Goal: Information Seeking & Learning: Check status

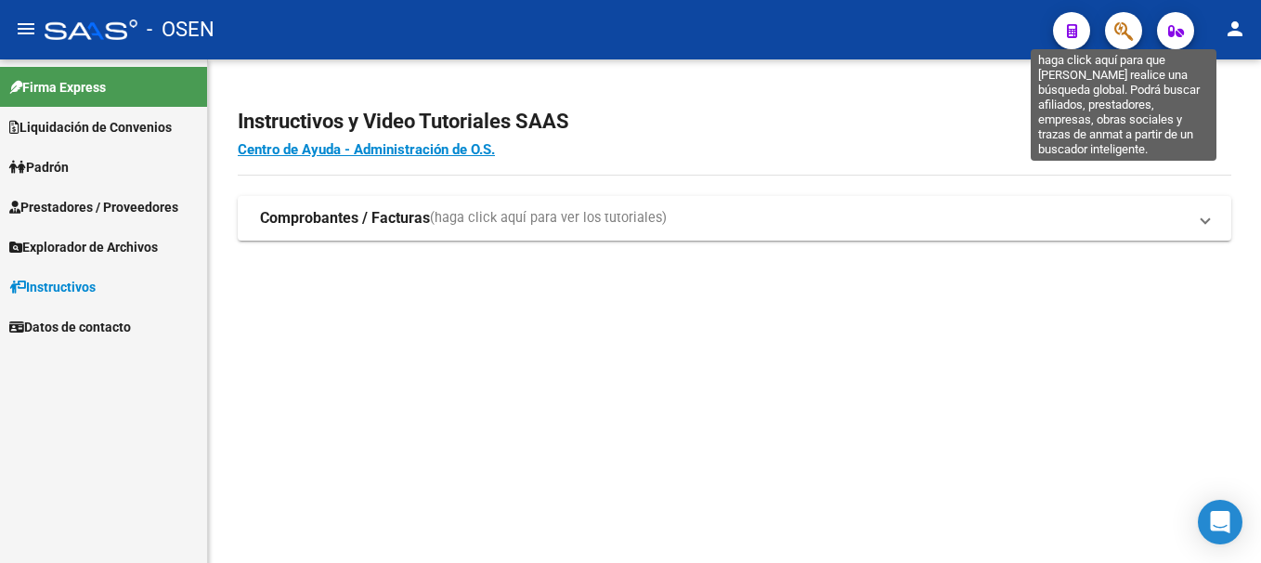
click at [1115, 39] on icon "button" at bounding box center [1123, 30] width 19 height 21
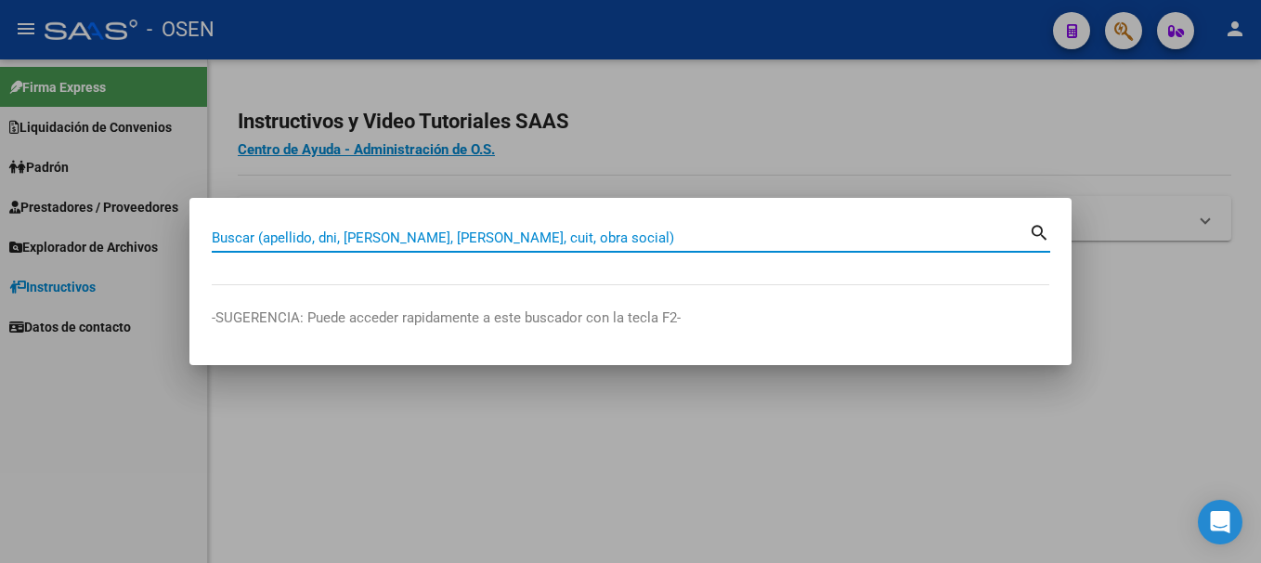
paste input "27383101994"
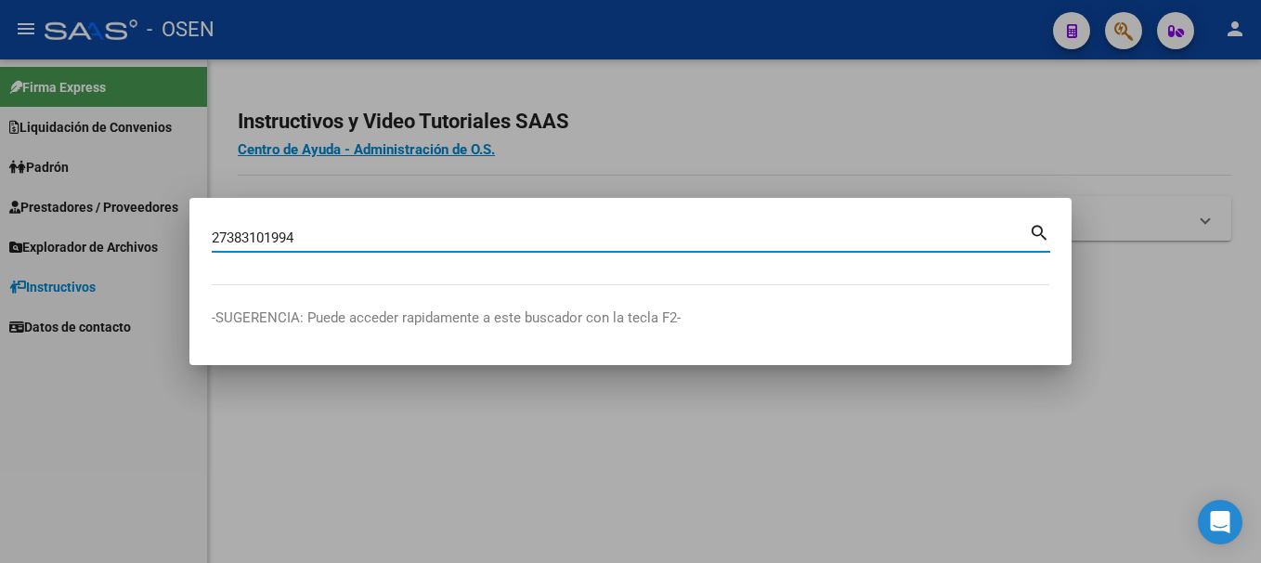
type input "27383101994"
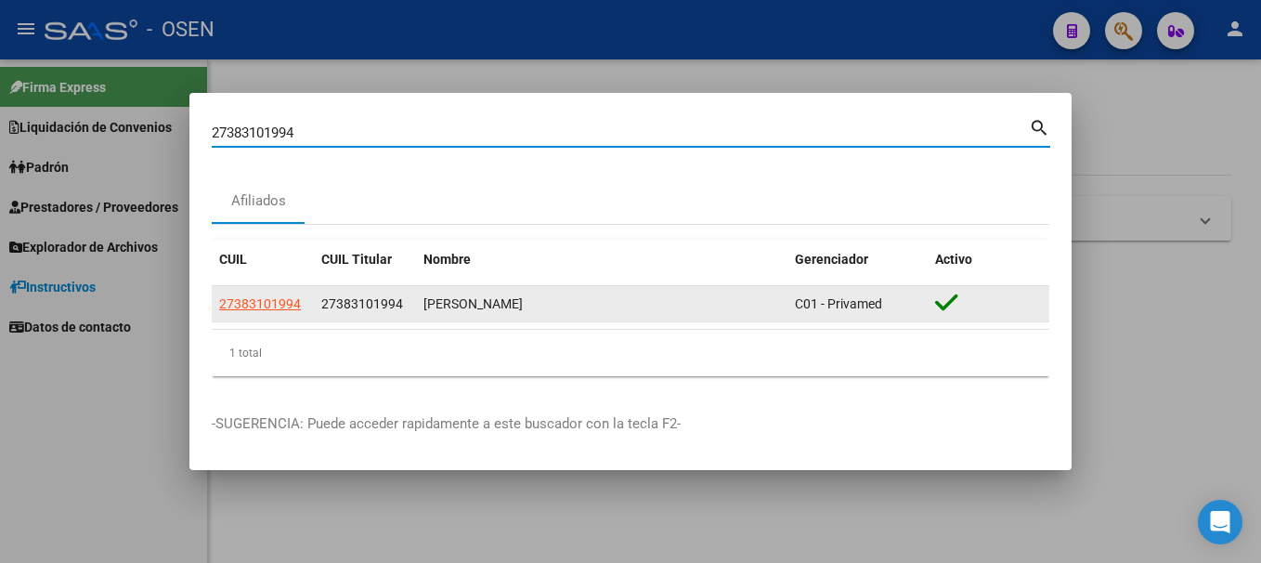
click at [279, 310] on span "27383101994" at bounding box center [260, 303] width 82 height 15
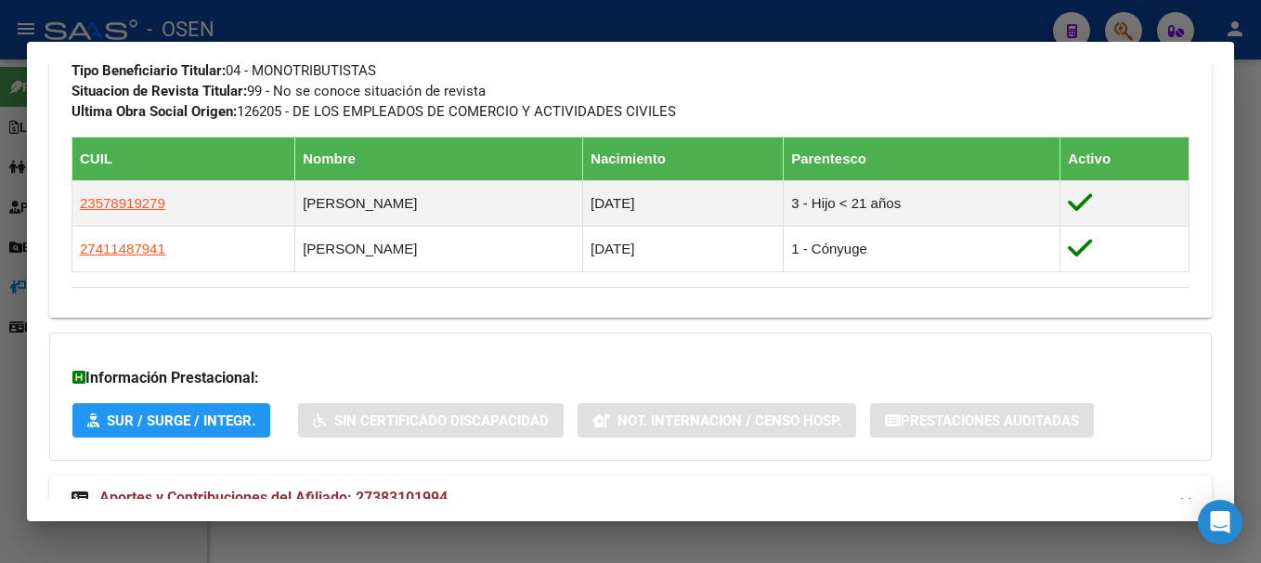
scroll to position [1051, 0]
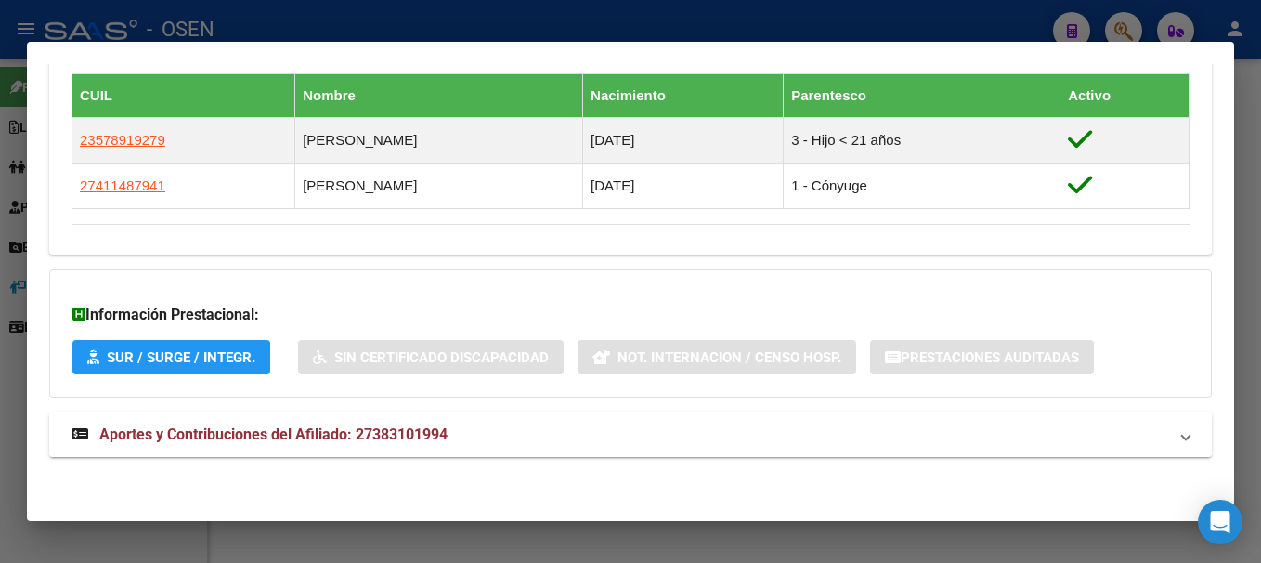
click at [481, 428] on mat-panel-title "Aportes y Contribuciones del Afiliado: 27383101994" at bounding box center [620, 434] width 1096 height 22
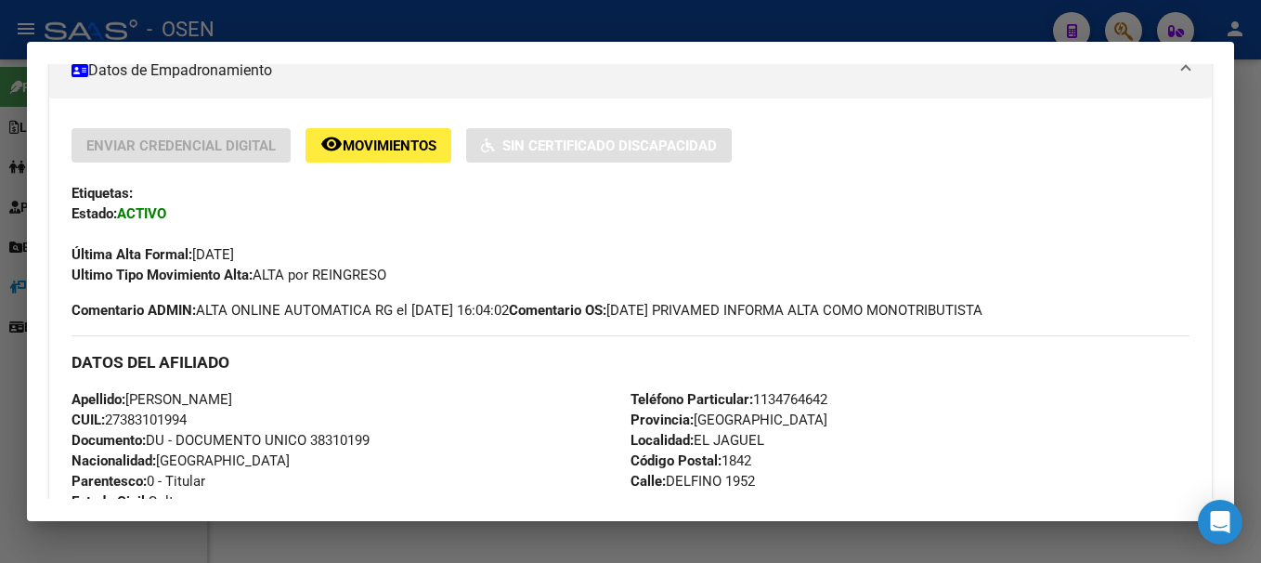
scroll to position [371, 0]
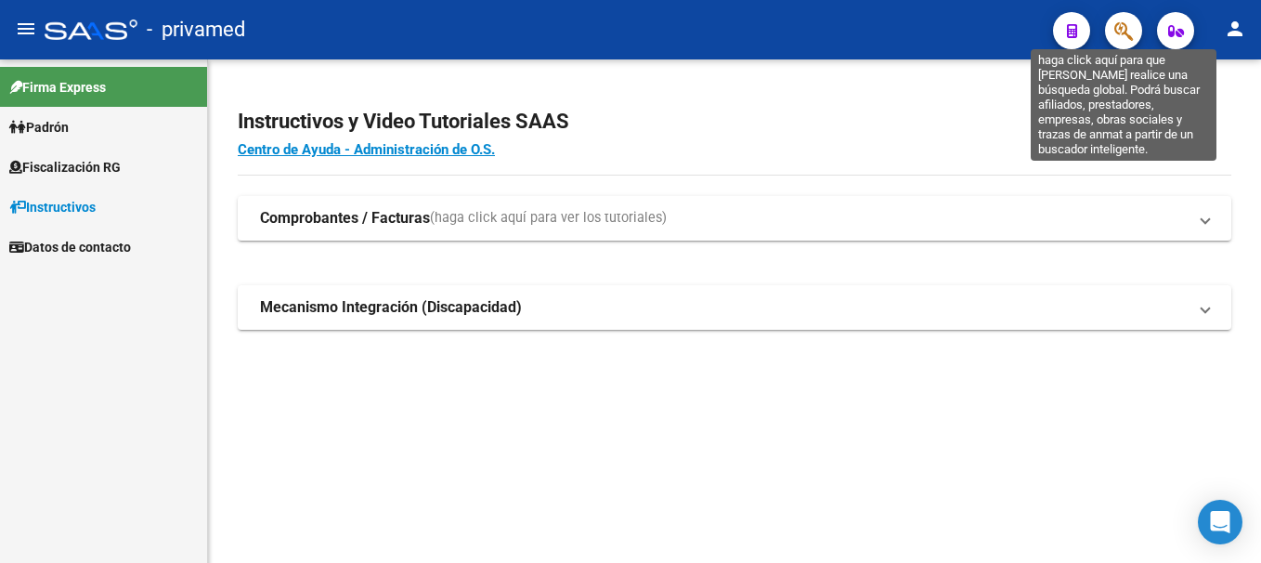
click at [1124, 33] on icon "button" at bounding box center [1123, 30] width 19 height 21
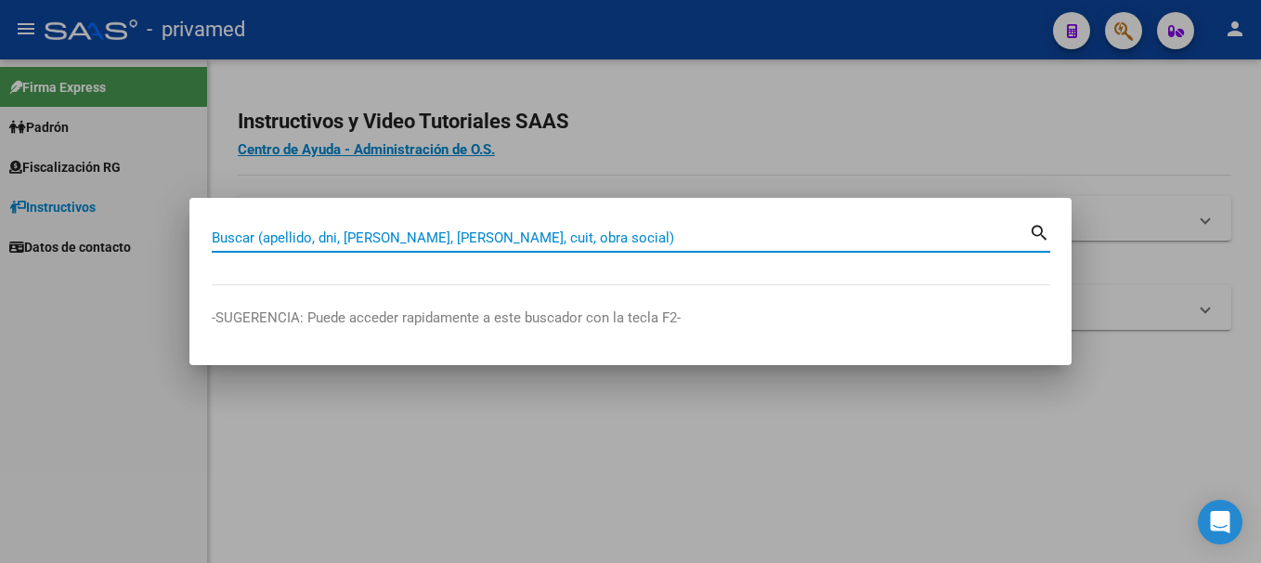
paste input "27186003670"
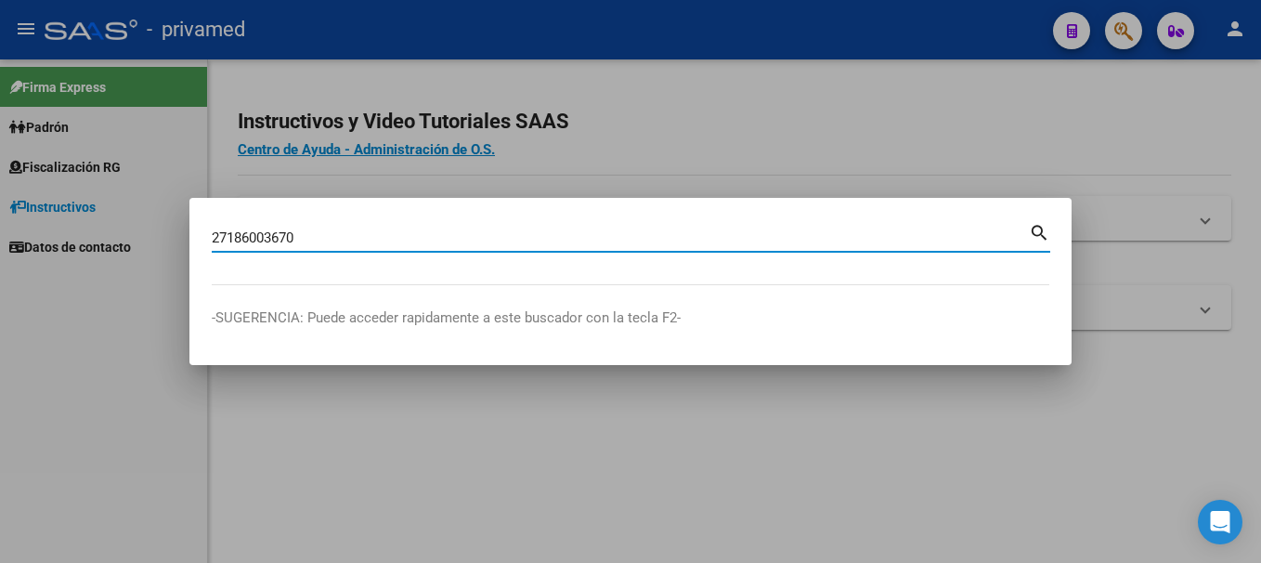
type input "27186003670"
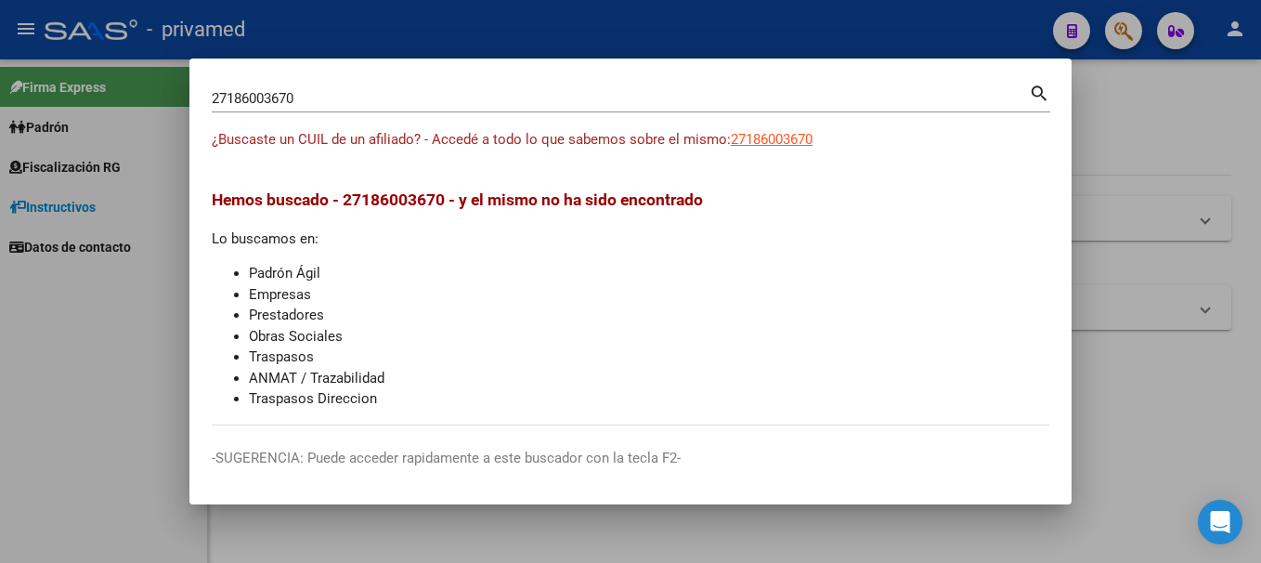
click at [1163, 139] on div at bounding box center [630, 281] width 1261 height 563
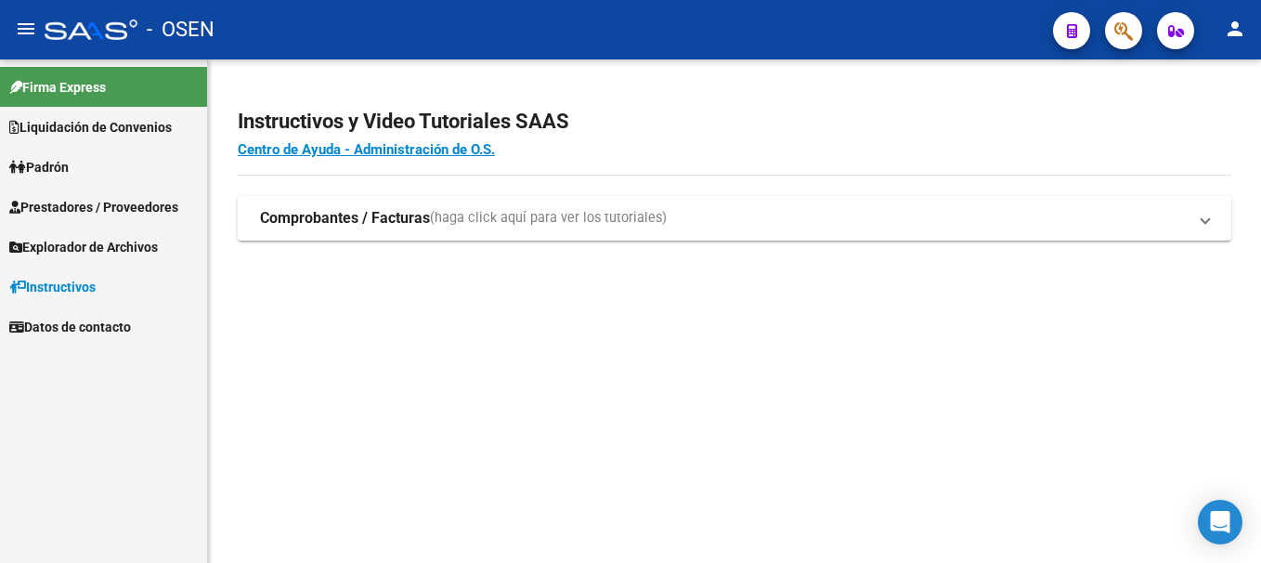
click at [1122, 45] on span "button" at bounding box center [1123, 31] width 19 height 38
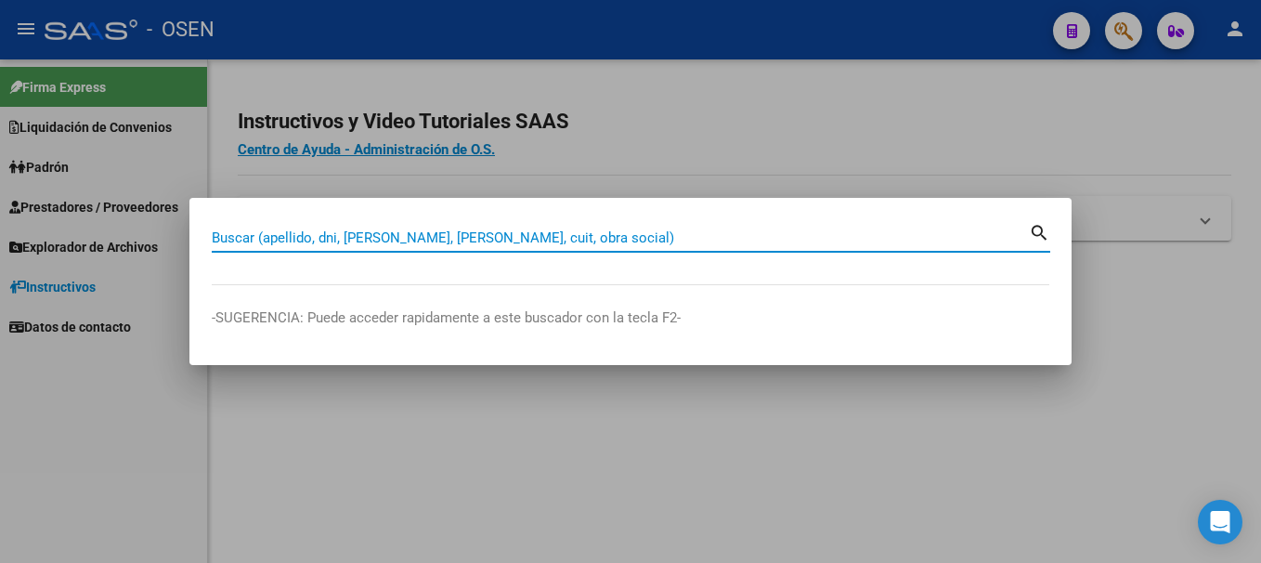
paste input "27186003670"
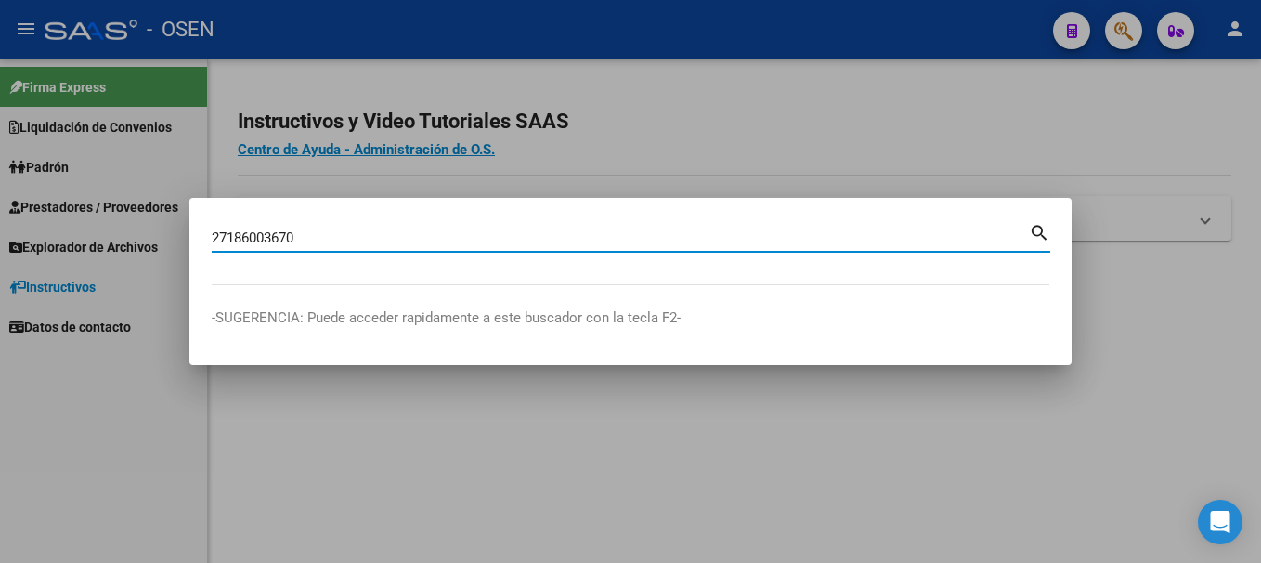
type input "27186003670"
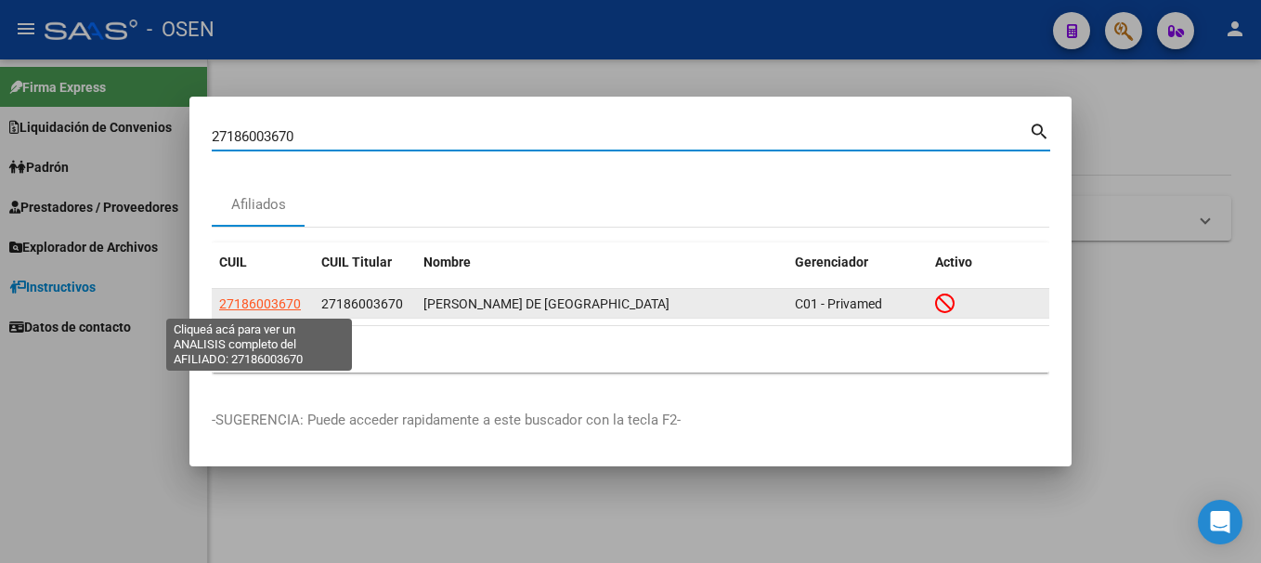
click at [273, 308] on span "27186003670" at bounding box center [260, 303] width 82 height 15
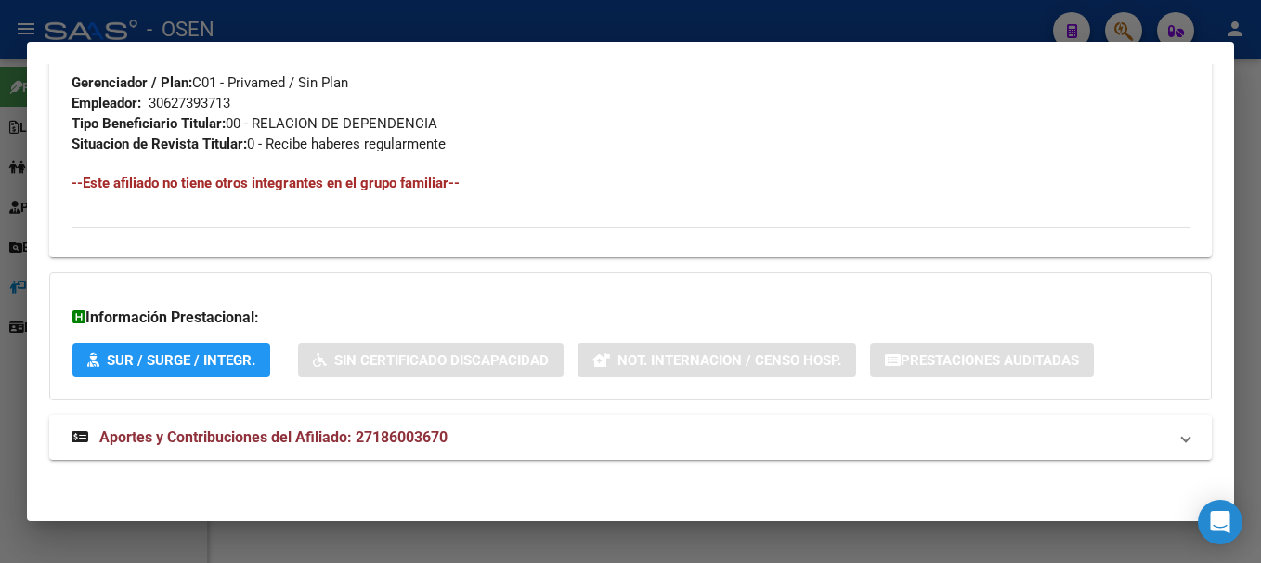
scroll to position [979, 0]
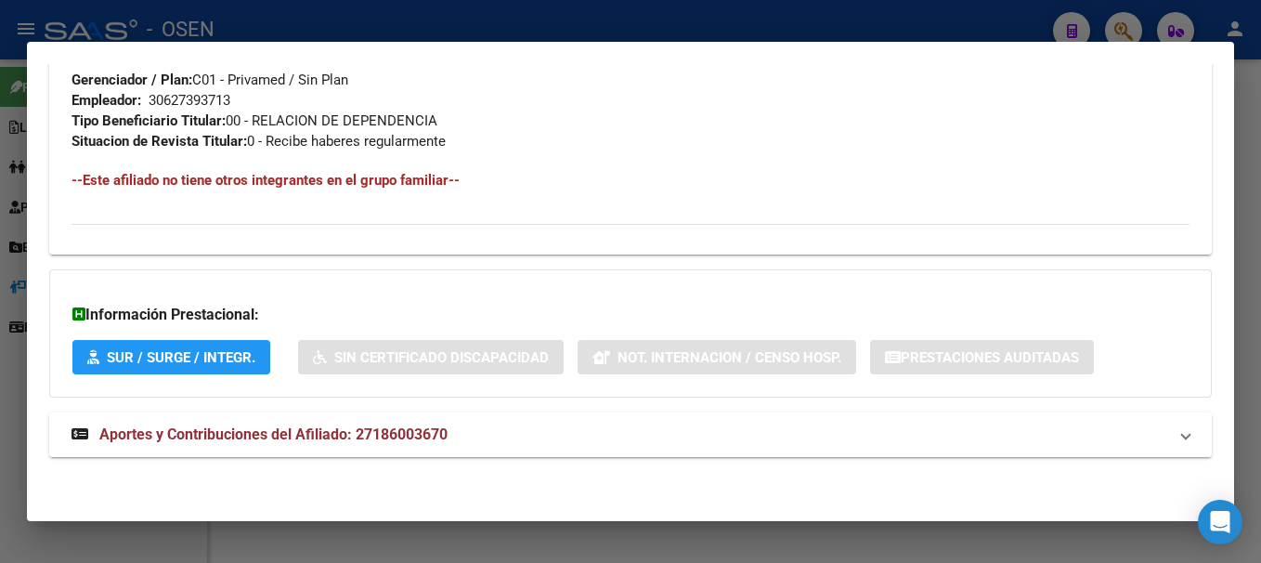
click at [420, 442] on span "Aportes y Contribuciones del Afiliado: 27186003670" at bounding box center [273, 434] width 348 height 18
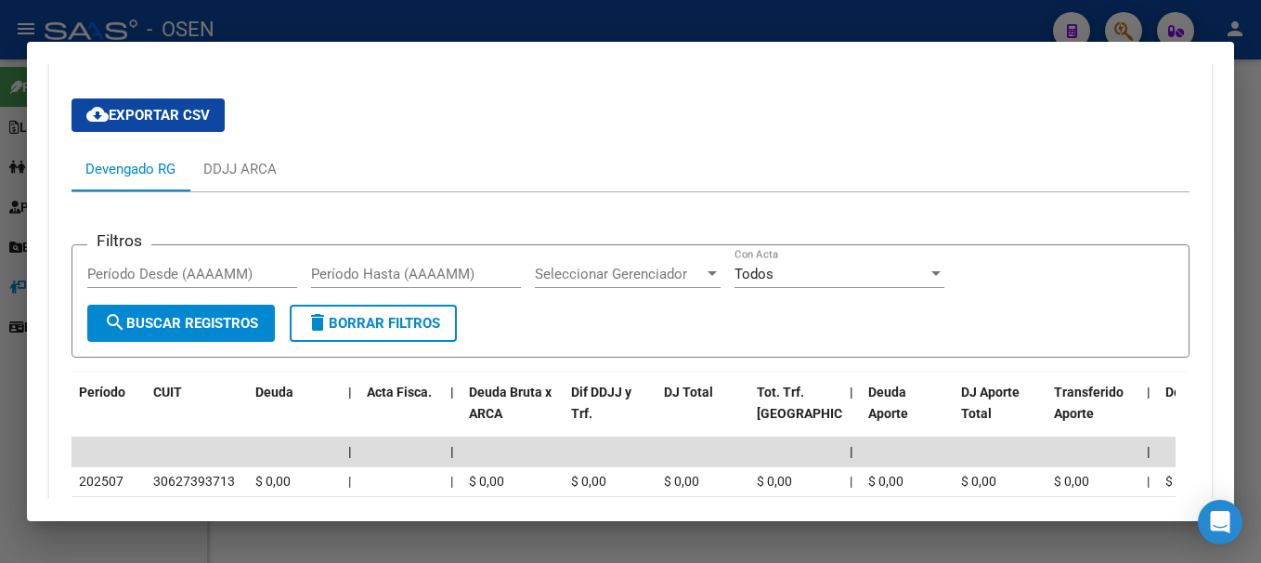
scroll to position [1381, 0]
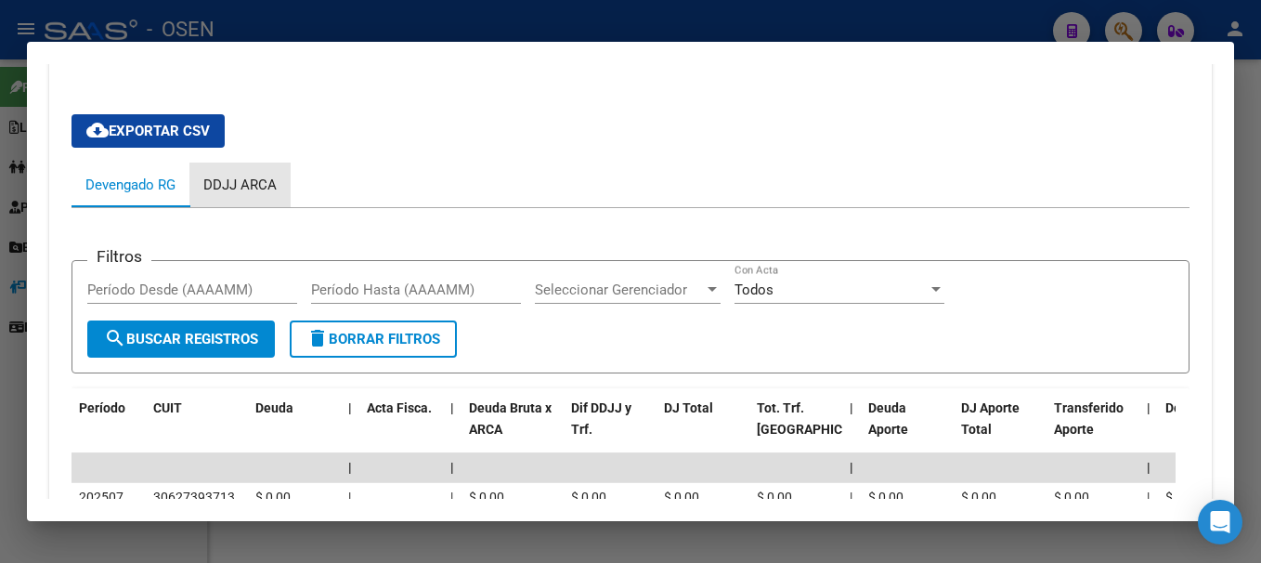
click at [270, 176] on div "DDJJ ARCA" at bounding box center [239, 185] width 73 height 20
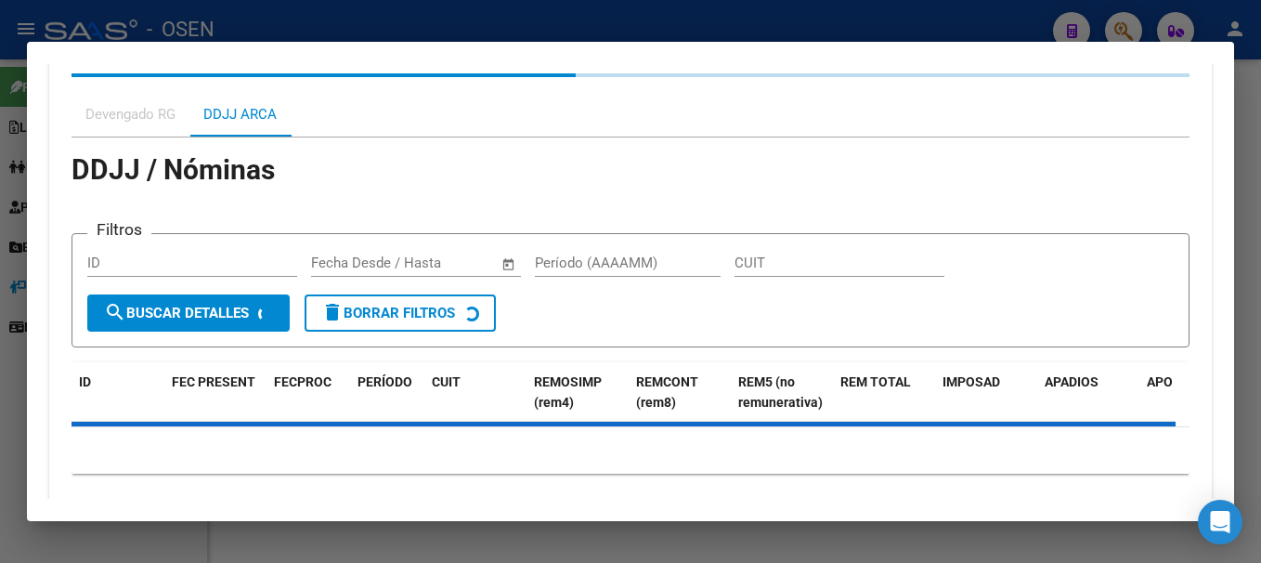
scroll to position [1390, 0]
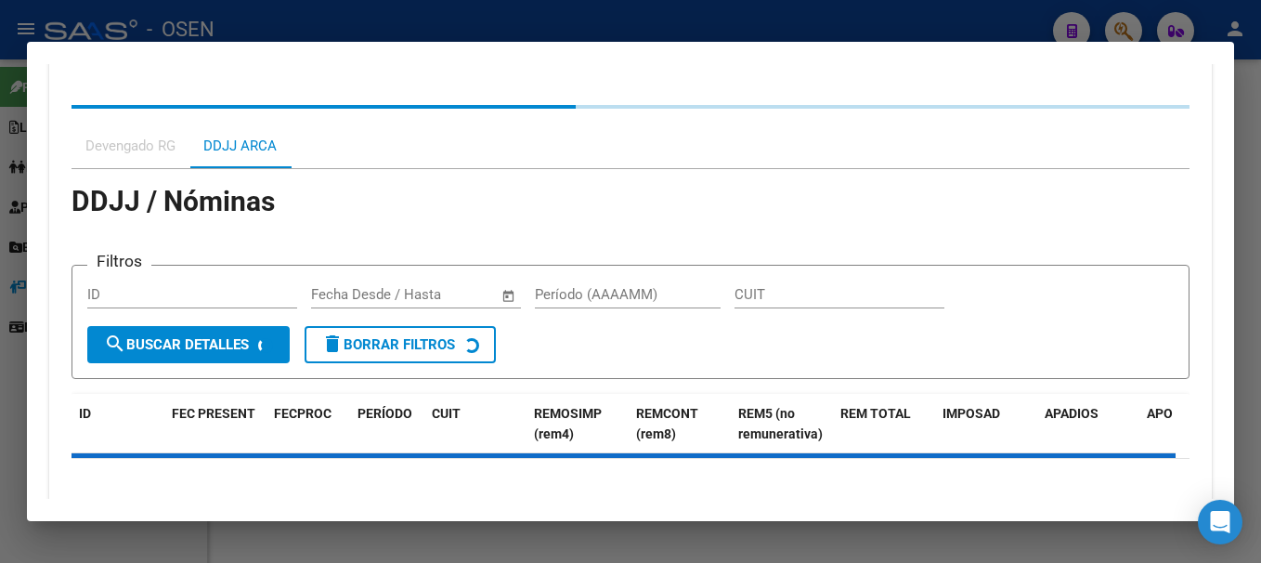
click at [129, 138] on div "Devengado RG" at bounding box center [130, 146] width 90 height 20
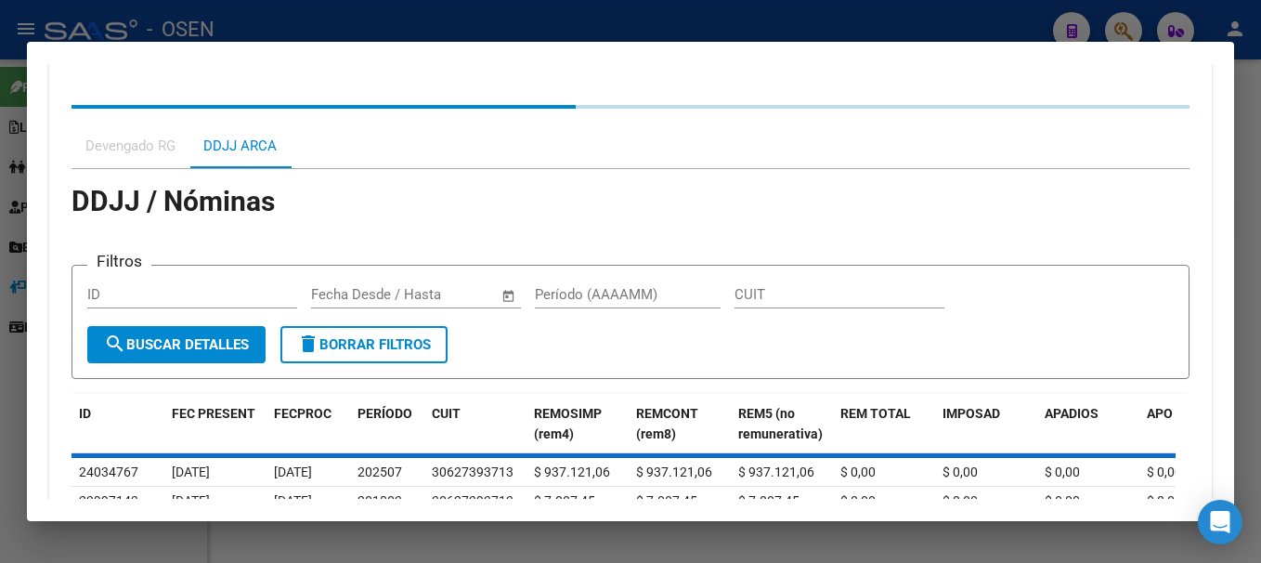
scroll to position [1357, 0]
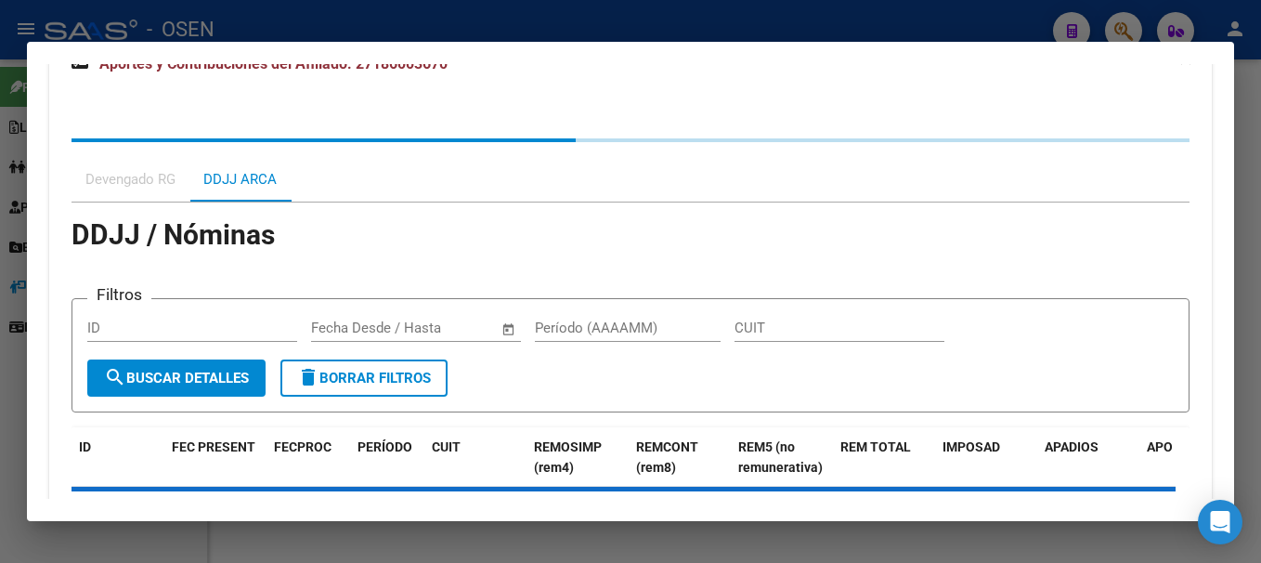
click at [131, 151] on div "Devengado RG DDJJ ARCA DDJJ / Nóminas Filtros ID Start date – End date Fecha De…" at bounding box center [631, 495] width 1118 height 715
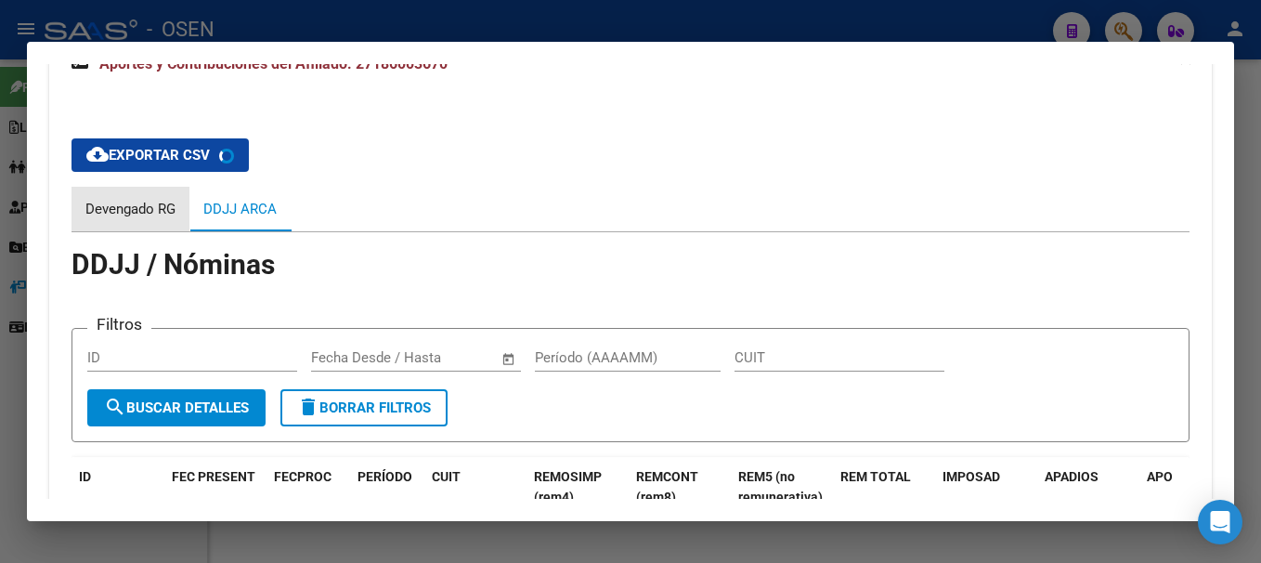
click at [133, 201] on div "Devengado RG" at bounding box center [130, 209] width 90 height 20
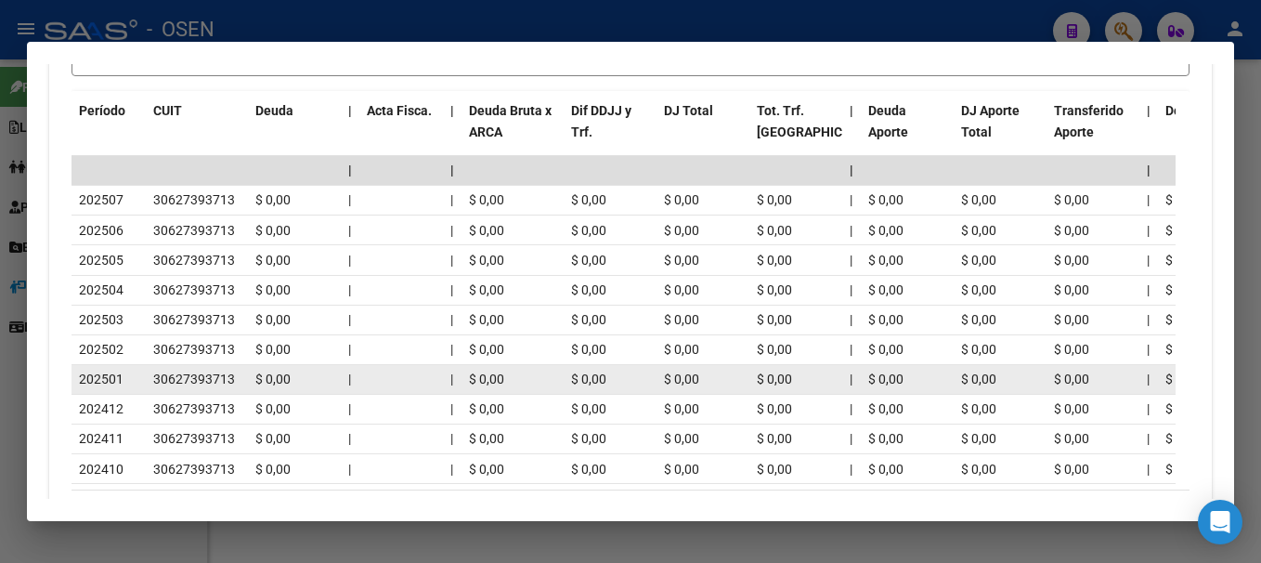
scroll to position [1635, 0]
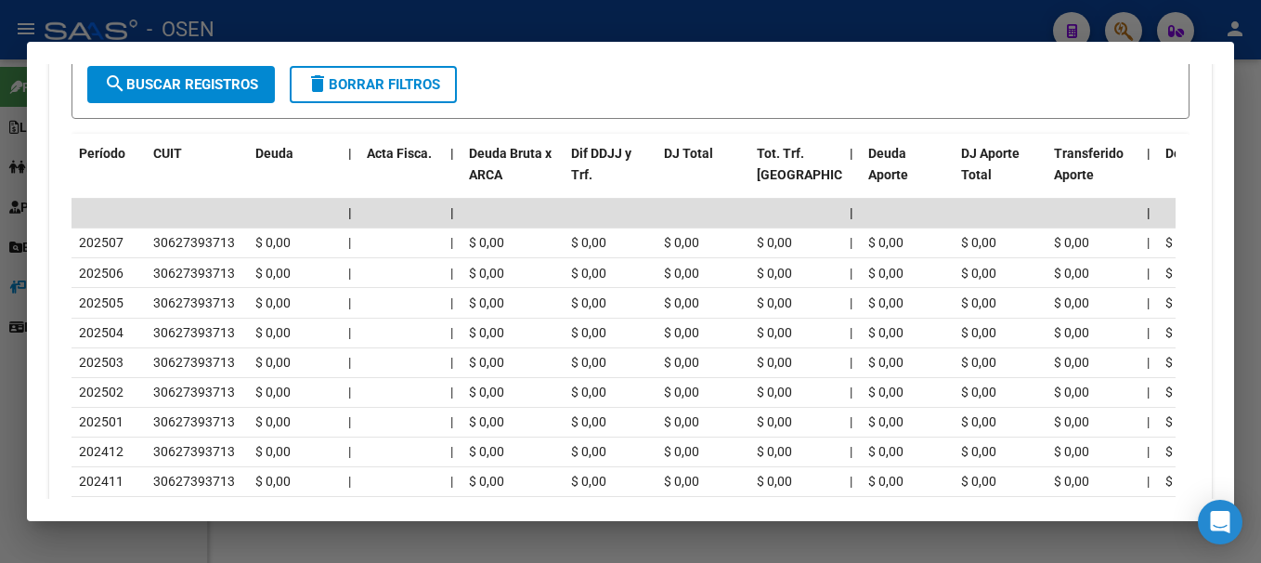
click at [653, 106] on form "Filtros Período Desde (AAAAMM) Período Hasta (AAAAMM) Seleccionar Gerenciador S…" at bounding box center [631, 63] width 1118 height 114
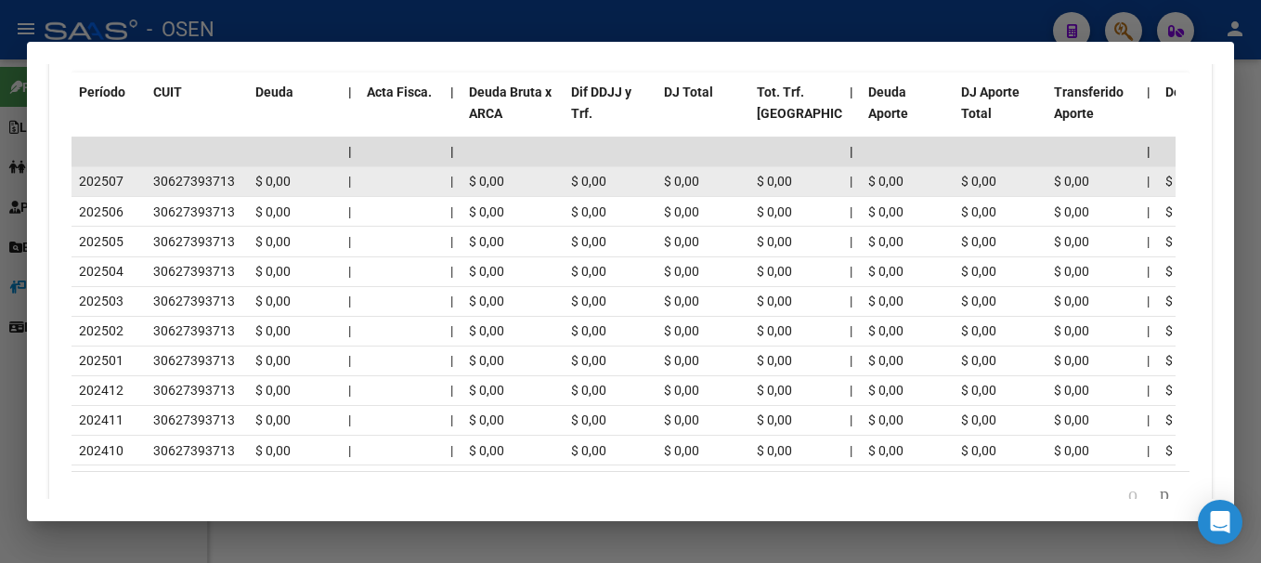
scroll to position [1821, 0]
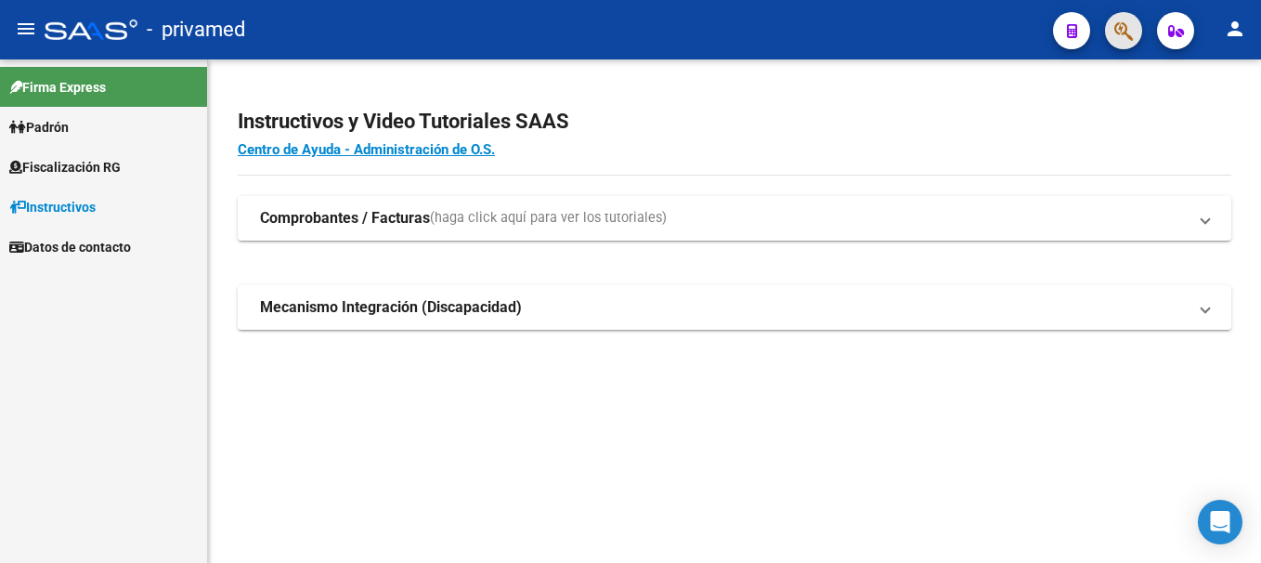
click at [1134, 30] on button "button" at bounding box center [1123, 30] width 37 height 37
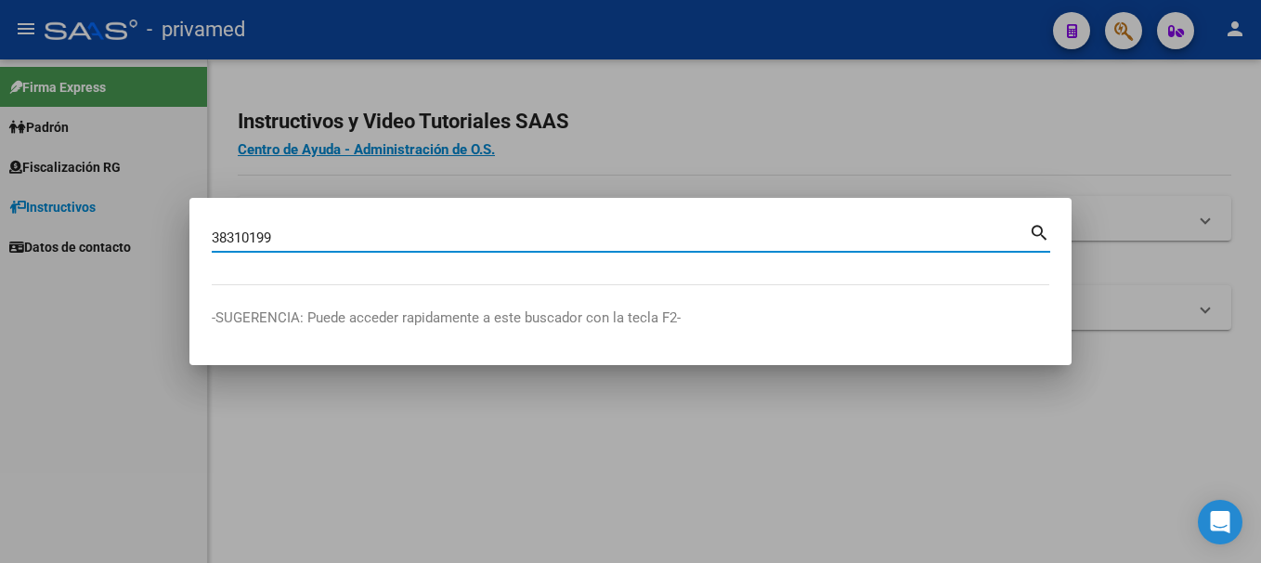
type input "38310199"
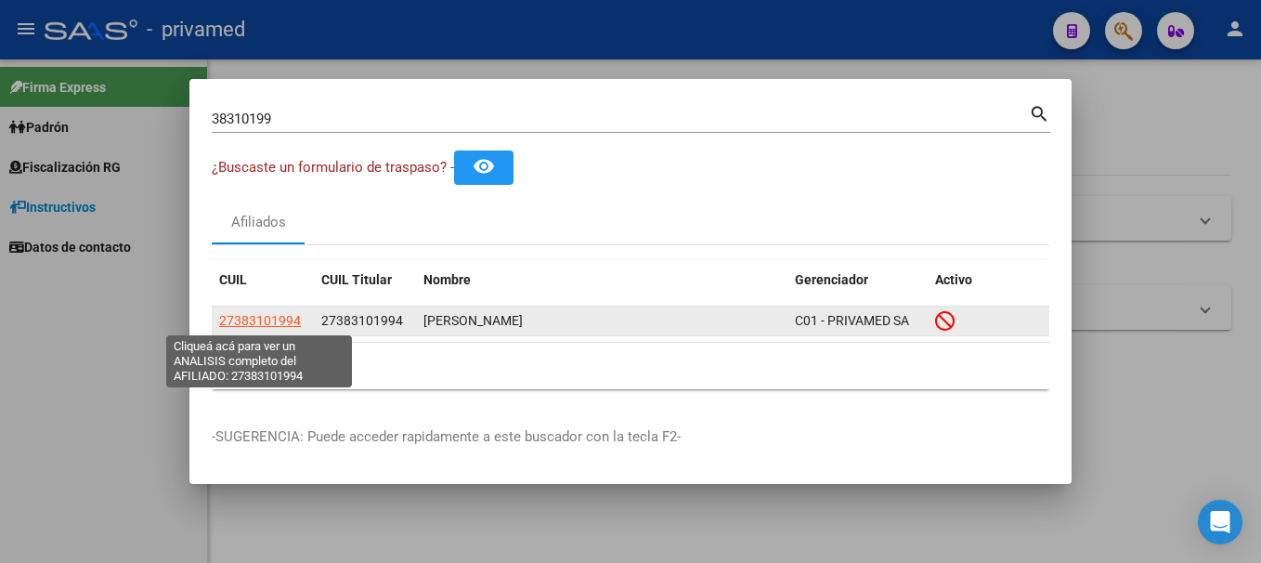
click at [282, 317] on span "27383101994" at bounding box center [260, 320] width 82 height 15
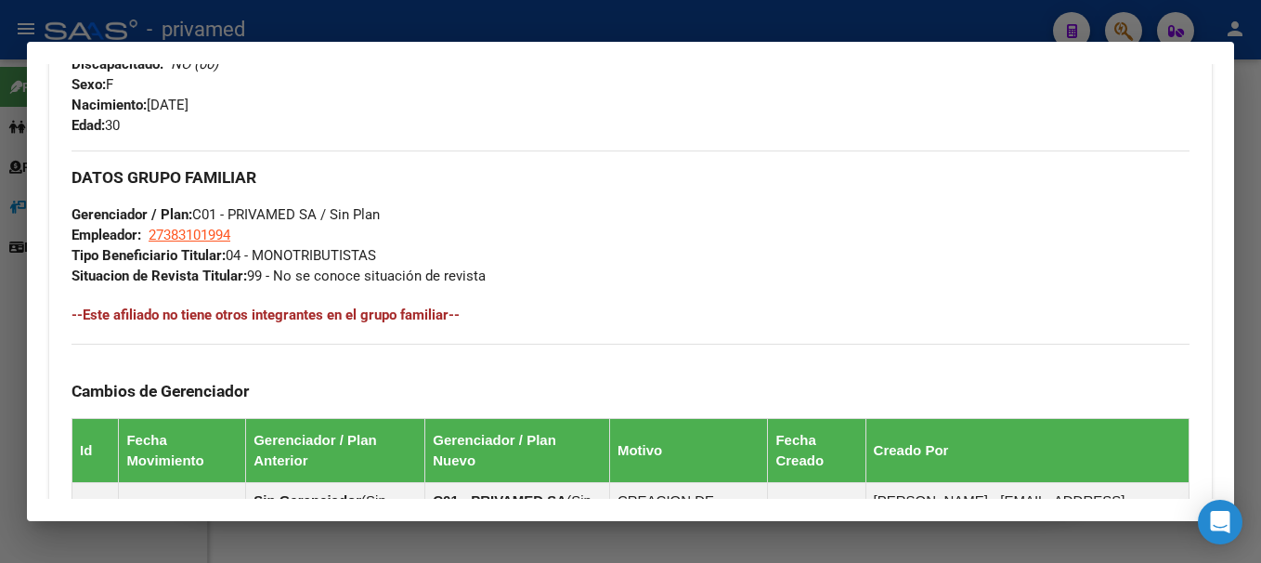
scroll to position [840, 0]
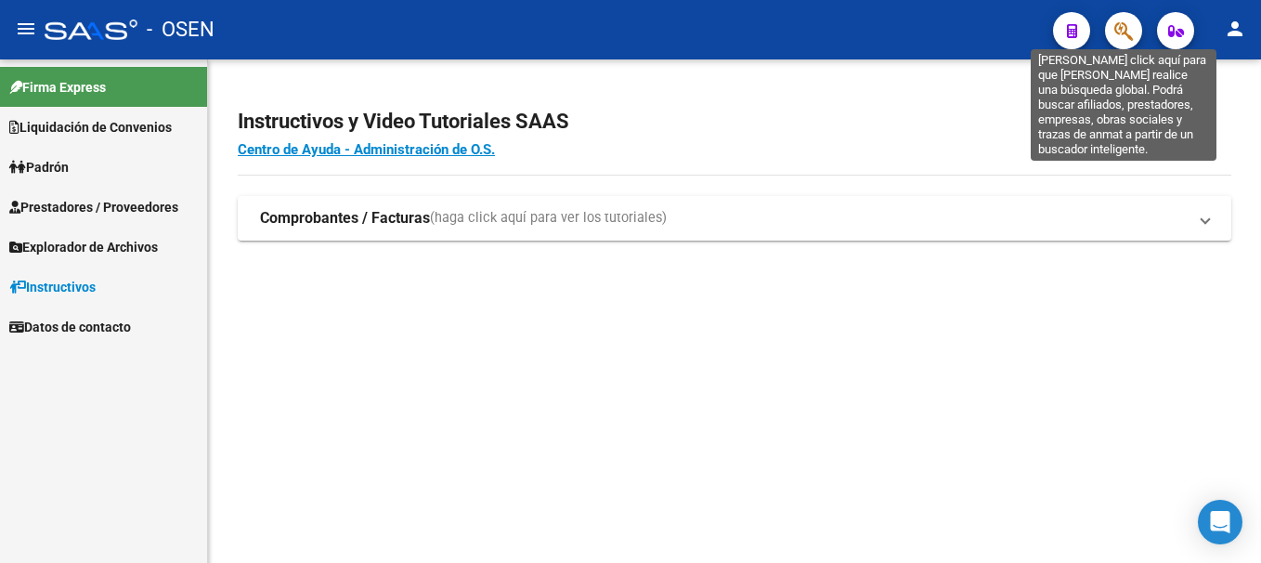
click at [1118, 36] on icon "button" at bounding box center [1123, 30] width 19 height 21
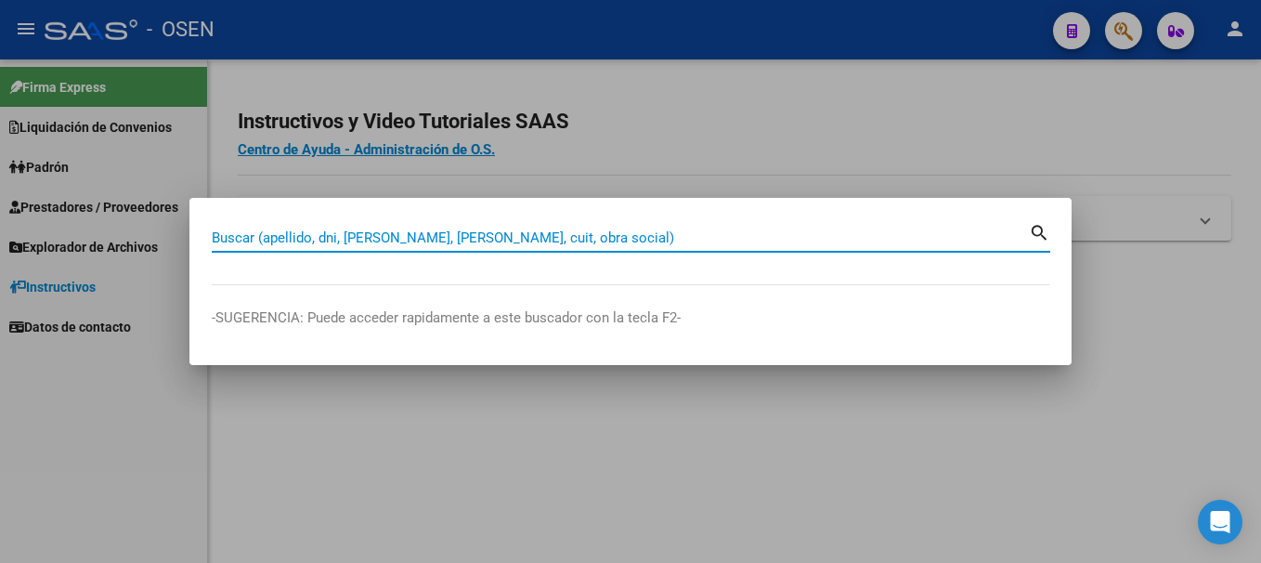
paste input "27383101994"
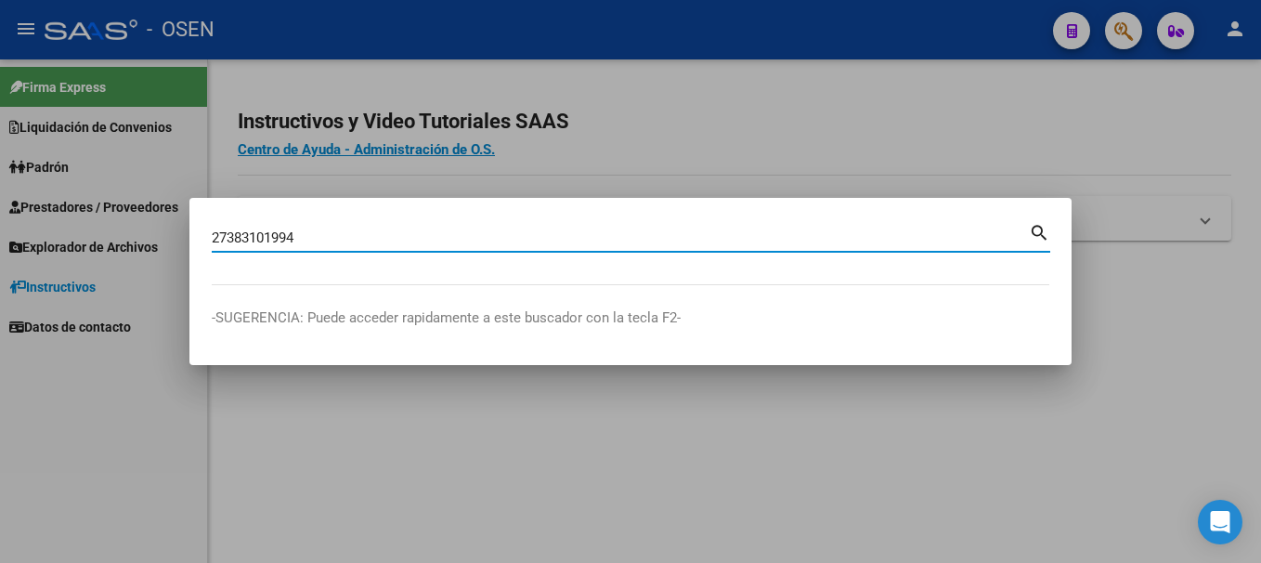
type input "27383101994"
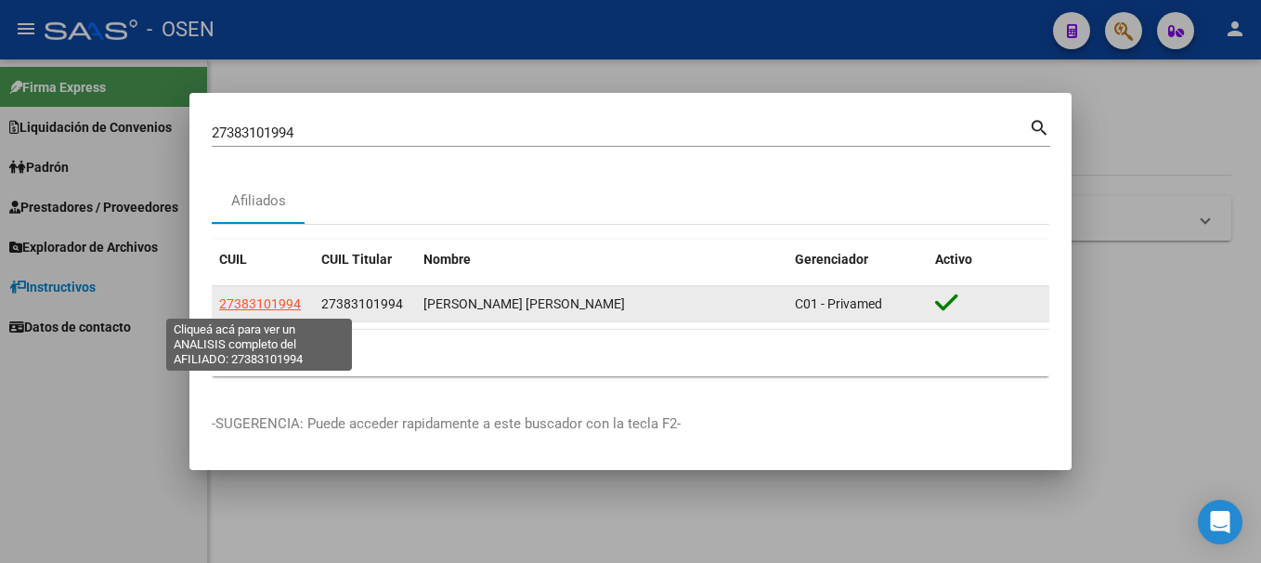
click at [277, 303] on span "27383101994" at bounding box center [260, 303] width 82 height 15
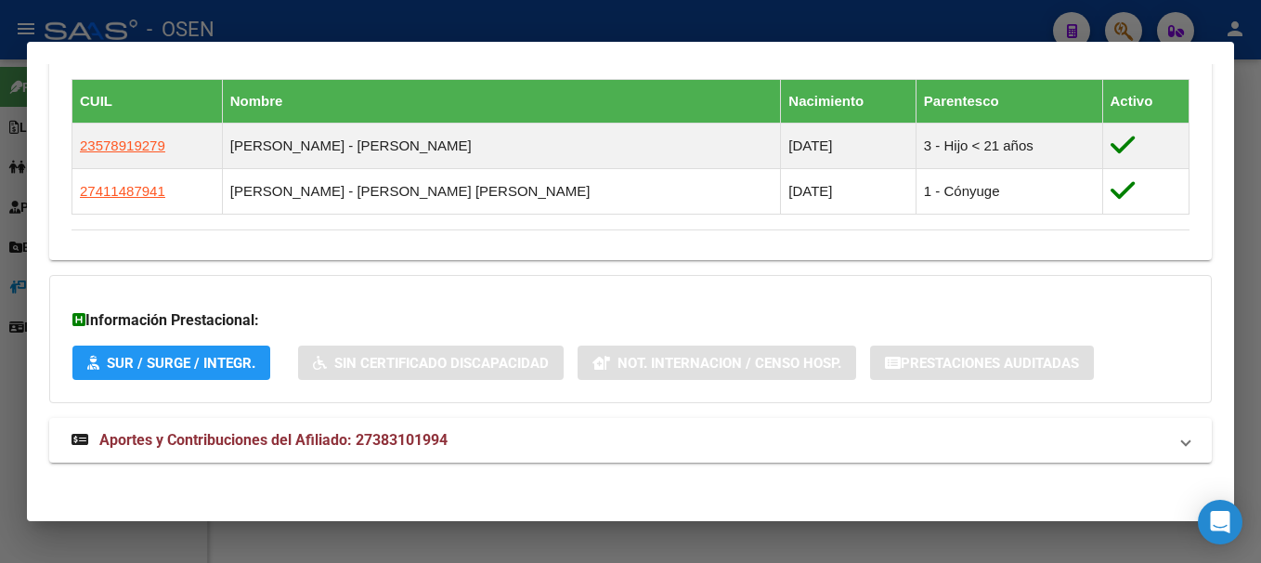
scroll to position [1051, 0]
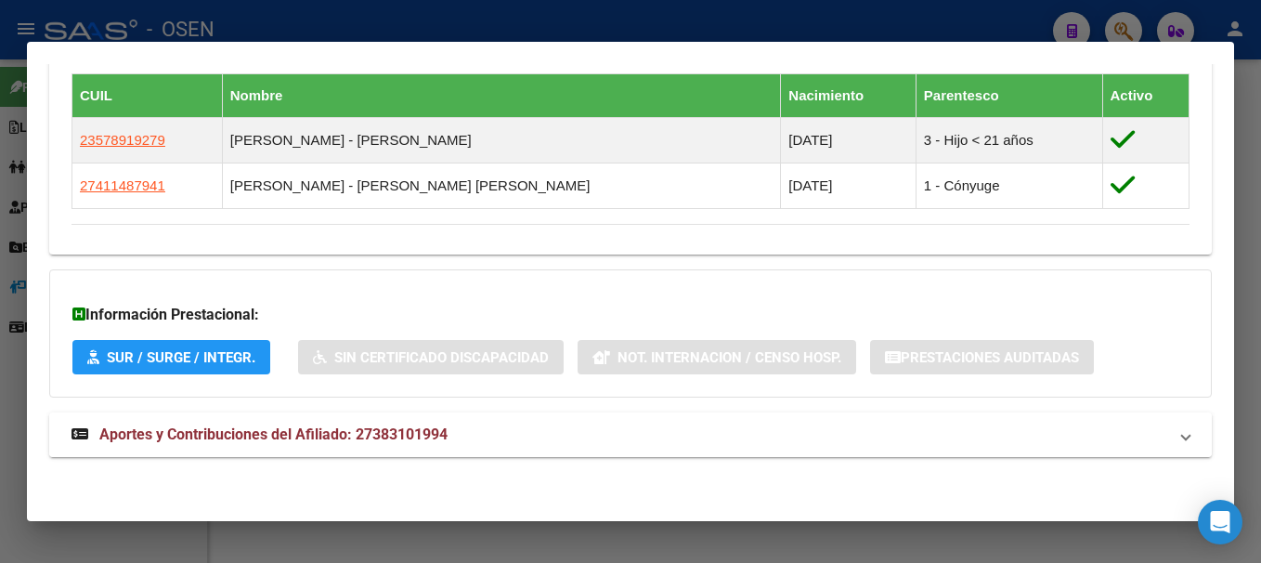
click at [387, 444] on strong "Aportes y Contribuciones del Afiliado: 27383101994" at bounding box center [260, 434] width 376 height 22
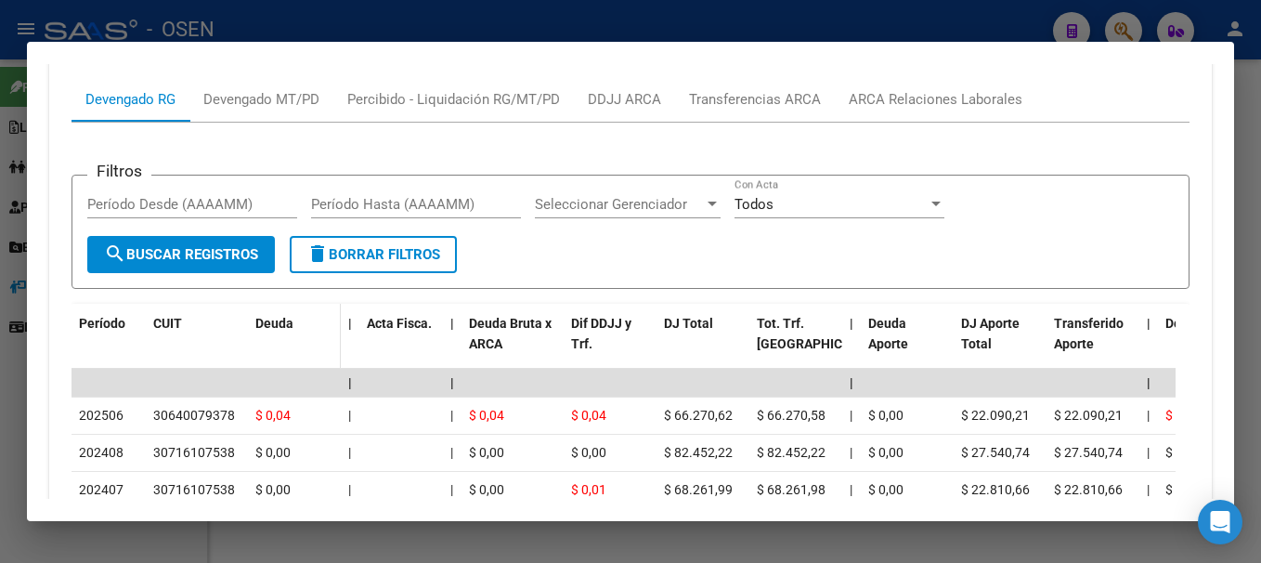
scroll to position [1531, 0]
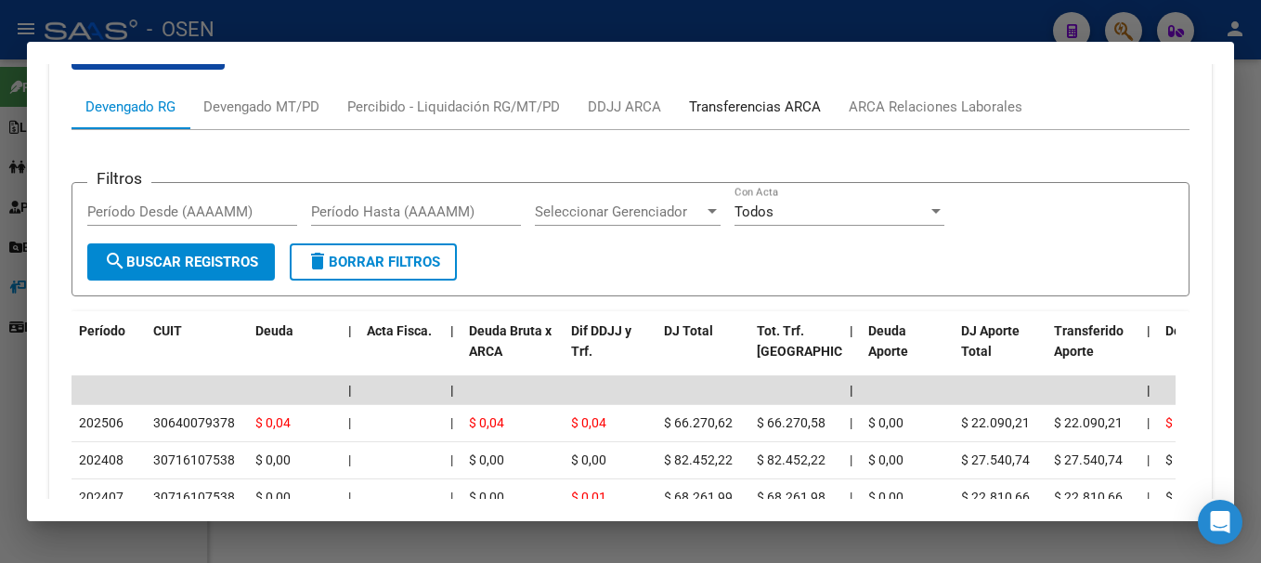
click at [780, 103] on div "Transferencias ARCA" at bounding box center [755, 107] width 132 height 20
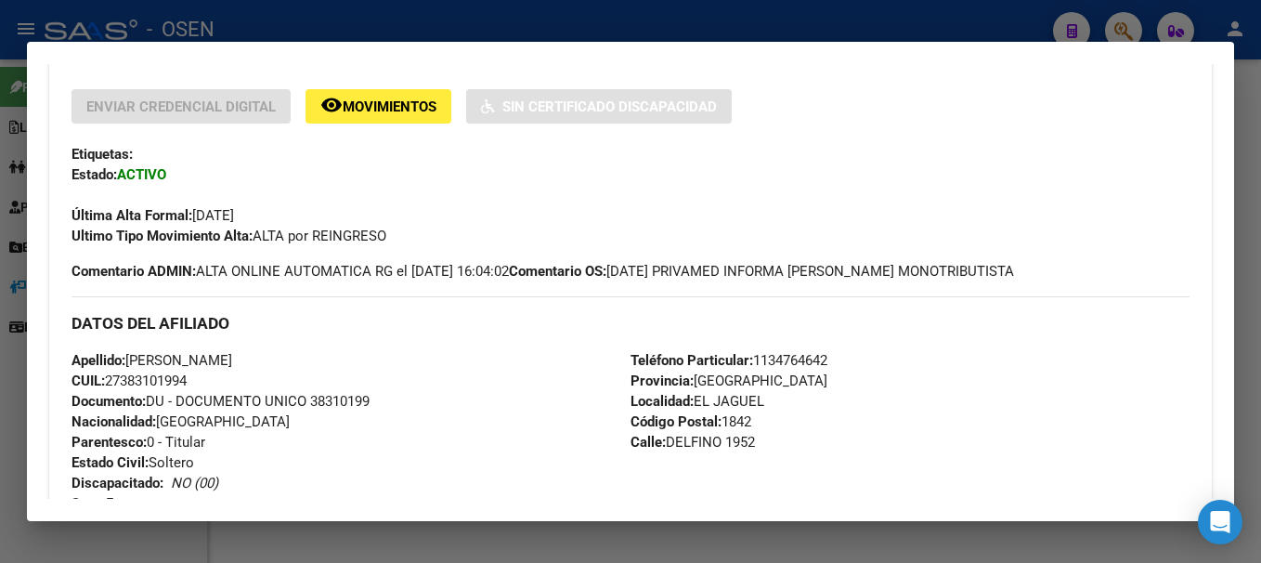
scroll to position [417, 0]
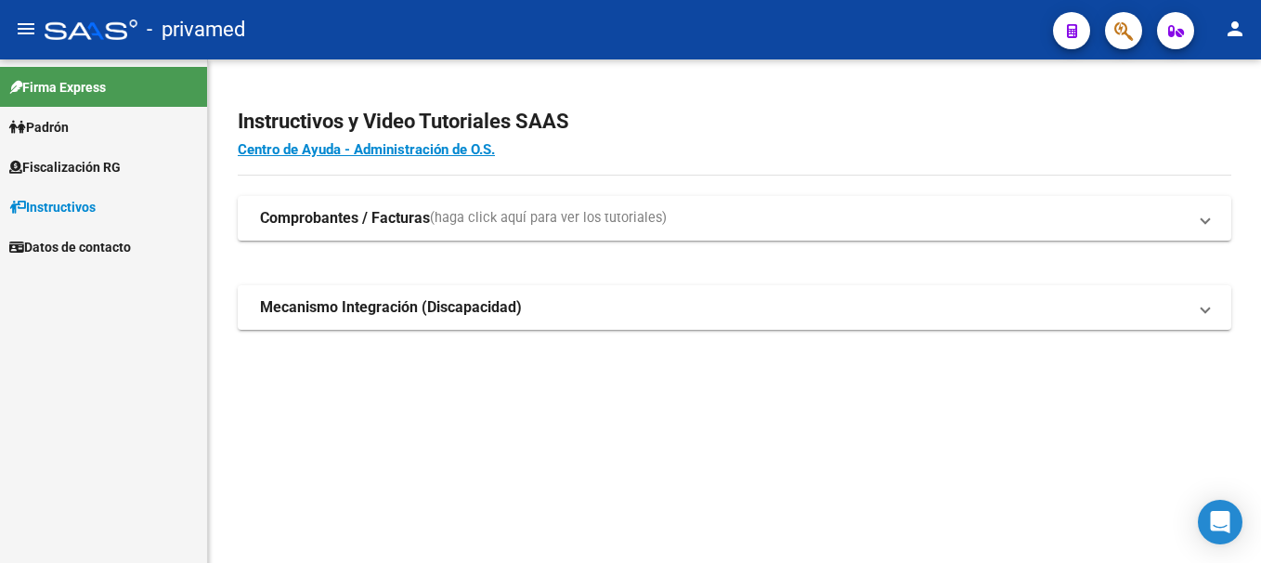
click at [1124, 37] on icon "button" at bounding box center [1123, 30] width 19 height 21
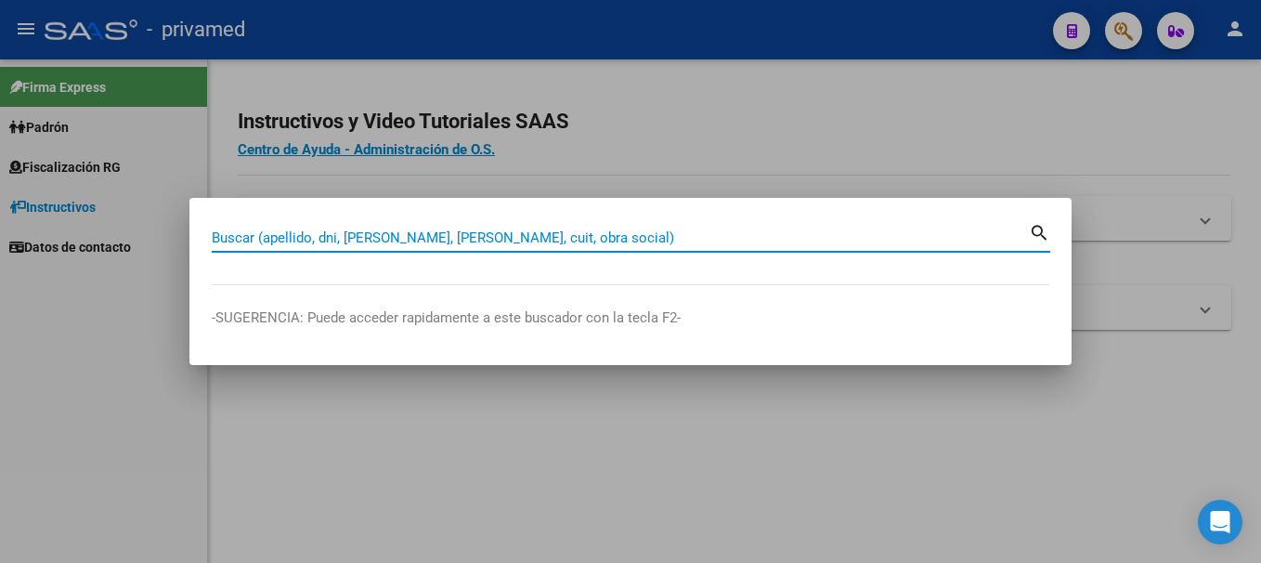
drag, startPoint x: 546, startPoint y: 247, endPoint x: 399, endPoint y: 241, distance: 146.8
paste input "20373886654"
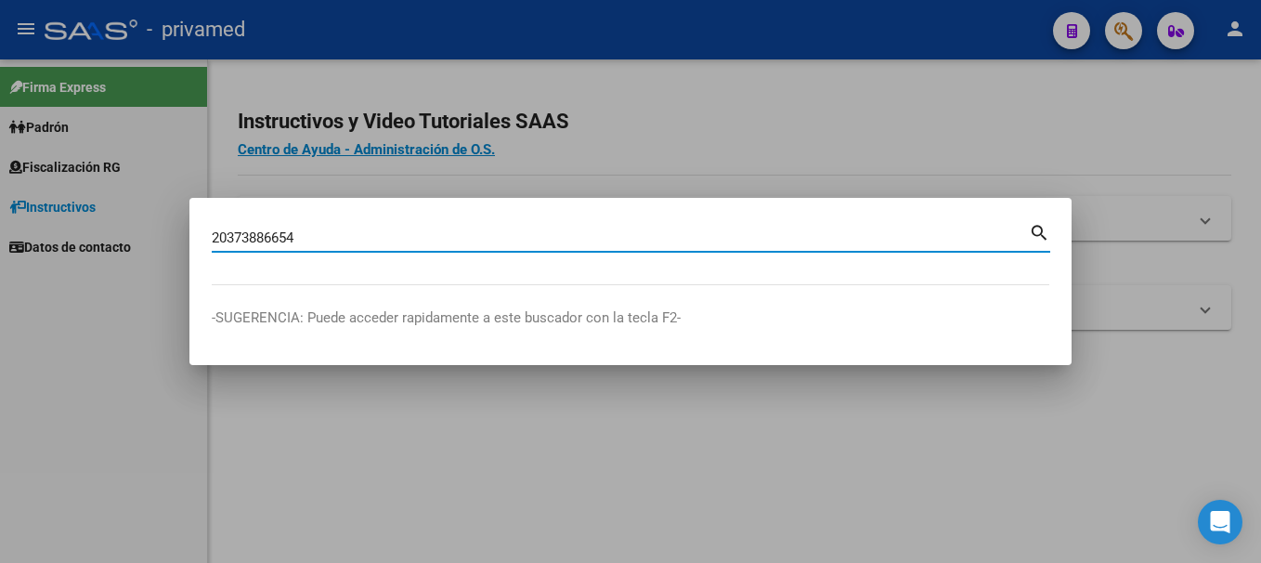
type input "20373886654"
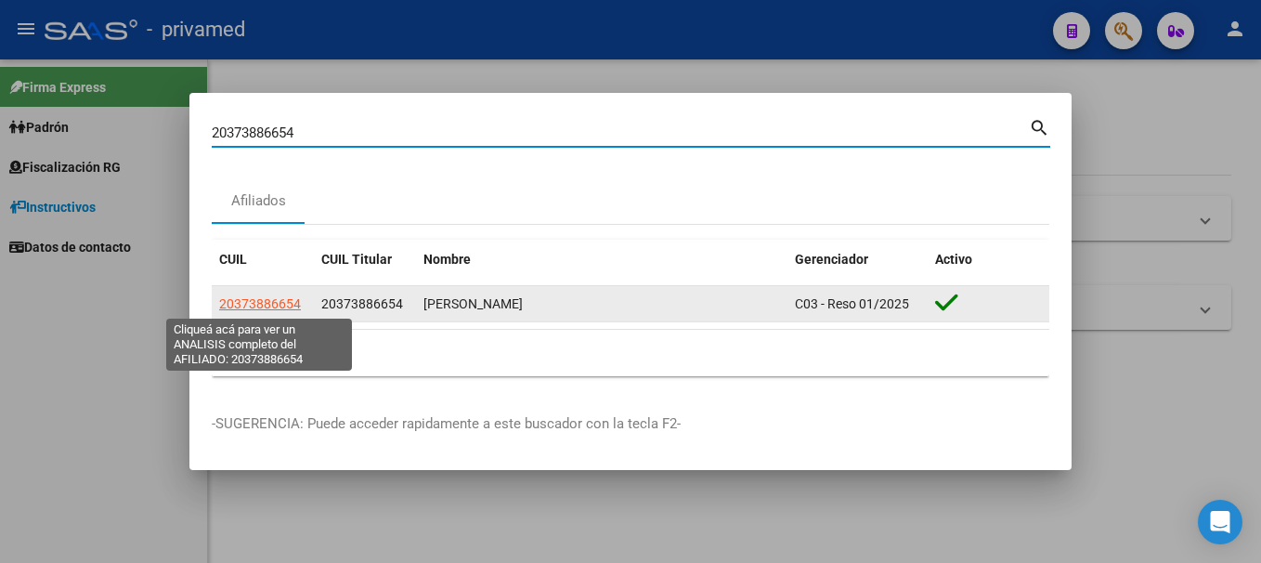
click at [246, 306] on span "20373886654" at bounding box center [260, 303] width 82 height 15
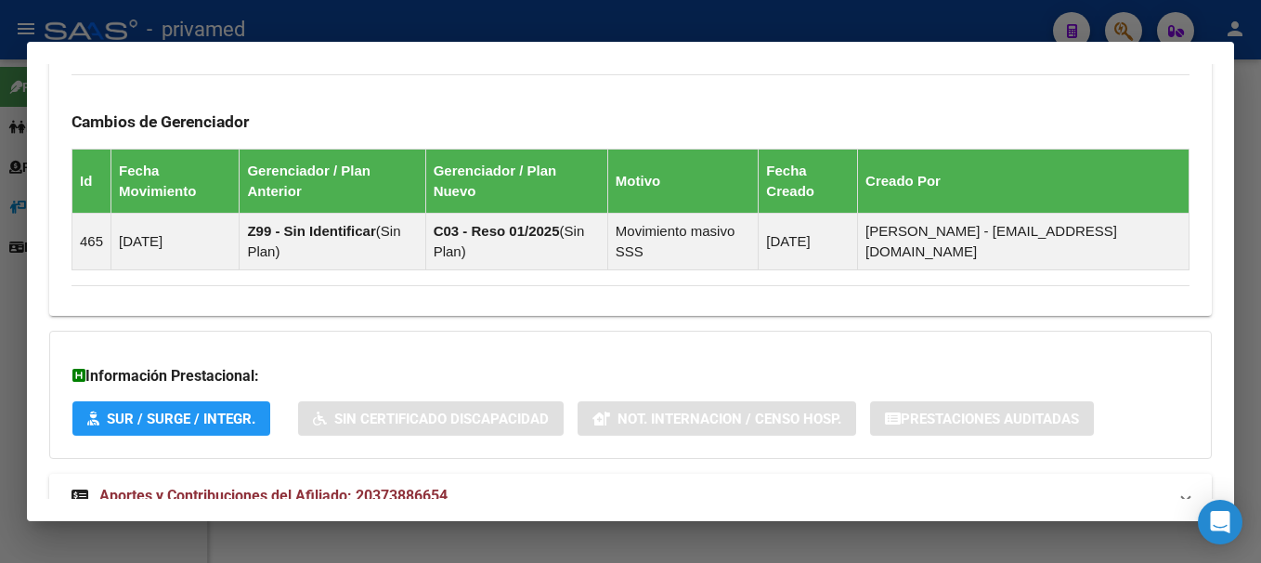
scroll to position [1242, 0]
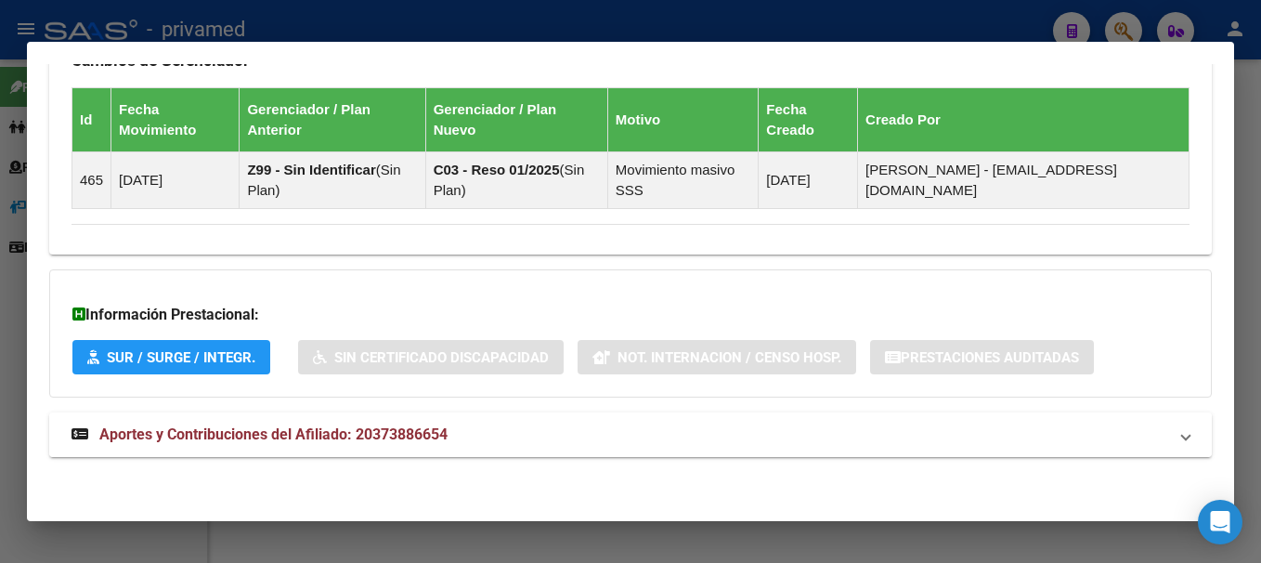
click at [336, 437] on span "Aportes y Contribuciones del Afiliado: 20373886654" at bounding box center [273, 434] width 348 height 18
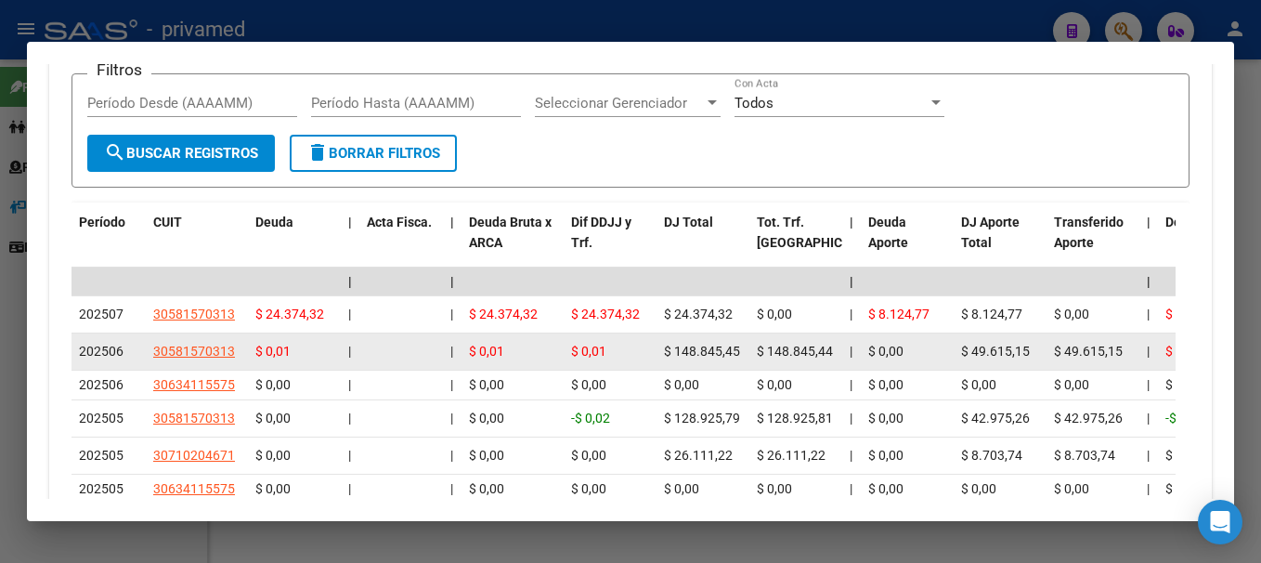
scroll to position [1645, 0]
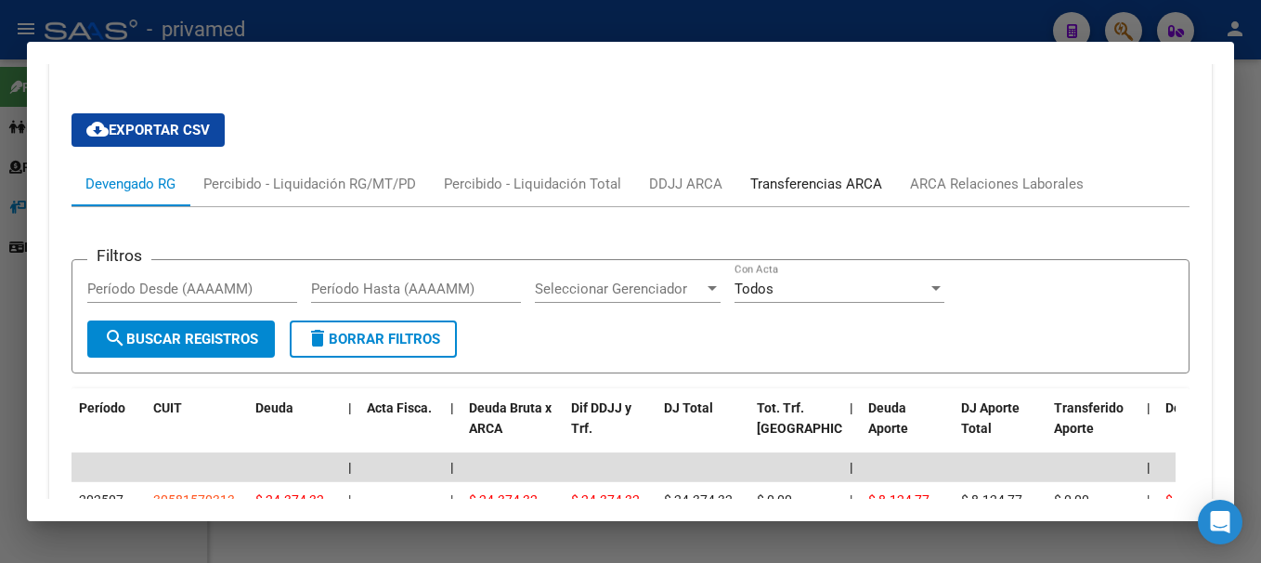
click at [840, 188] on div "Transferencias ARCA" at bounding box center [816, 184] width 132 height 20
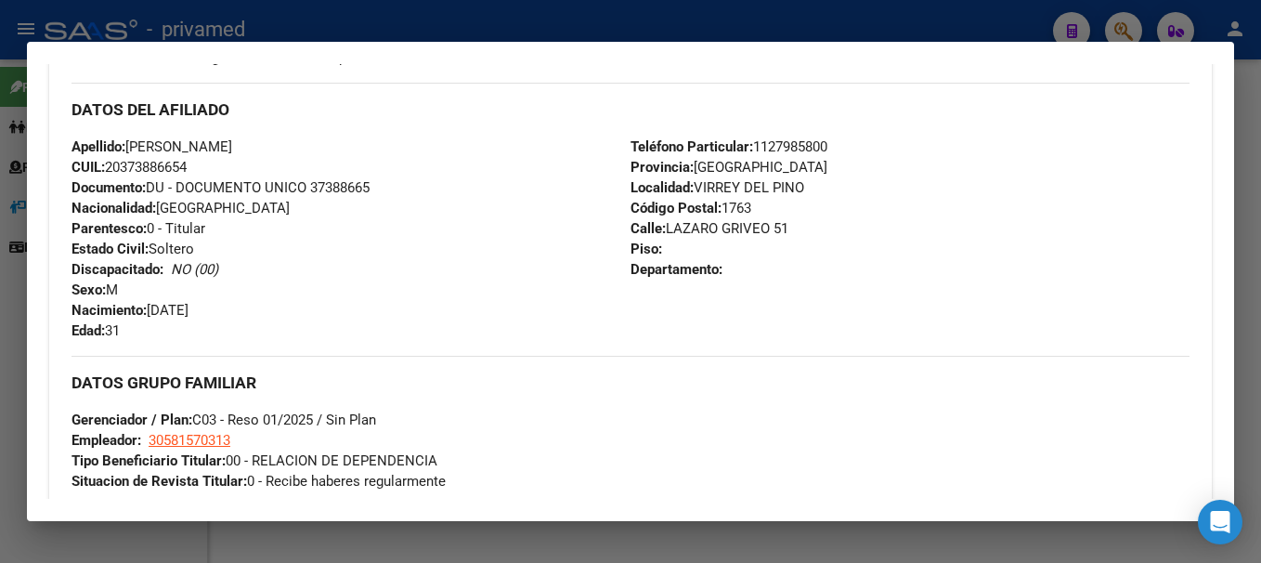
scroll to position [530, 0]
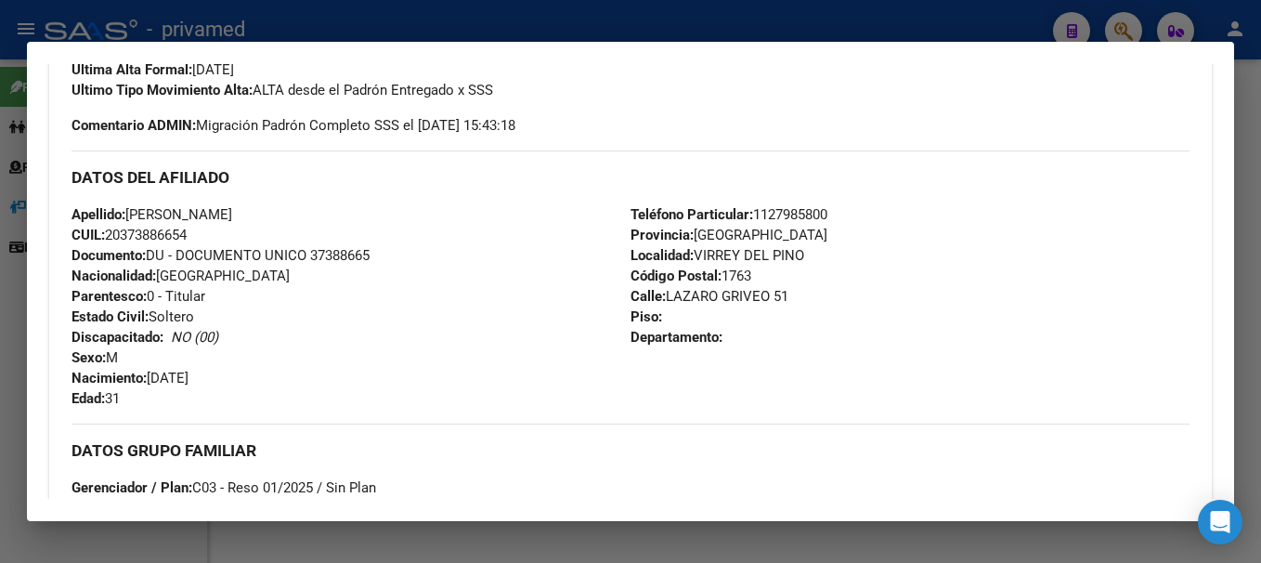
click at [150, 228] on span "CUIL: 20373886654" at bounding box center [129, 235] width 115 height 17
copy span "20373886654"
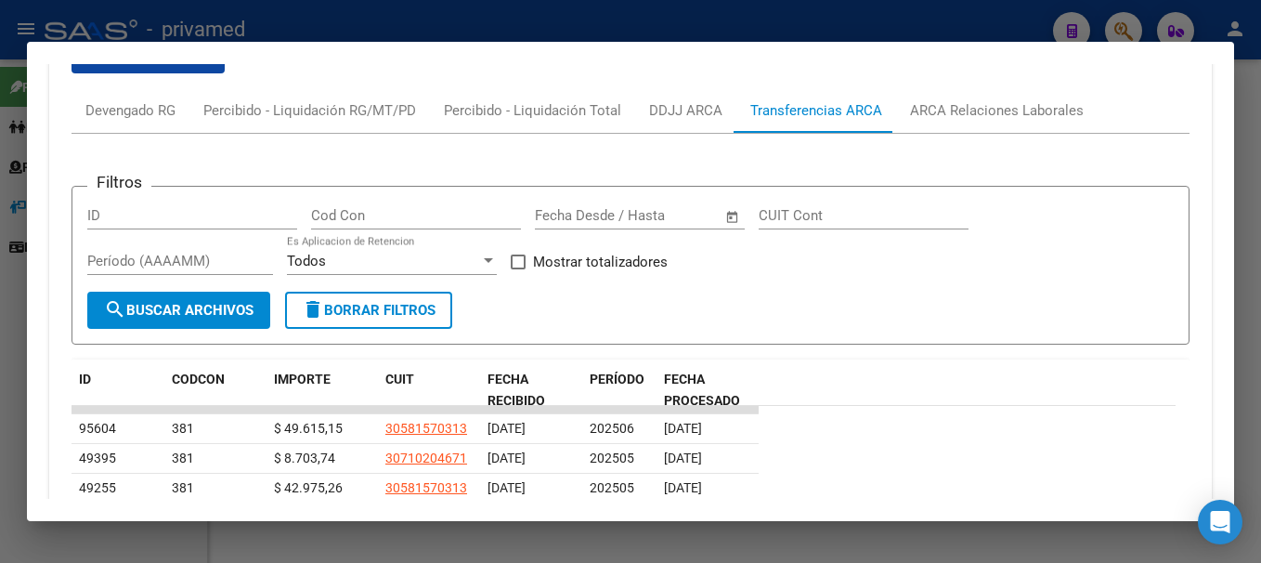
scroll to position [1552, 0]
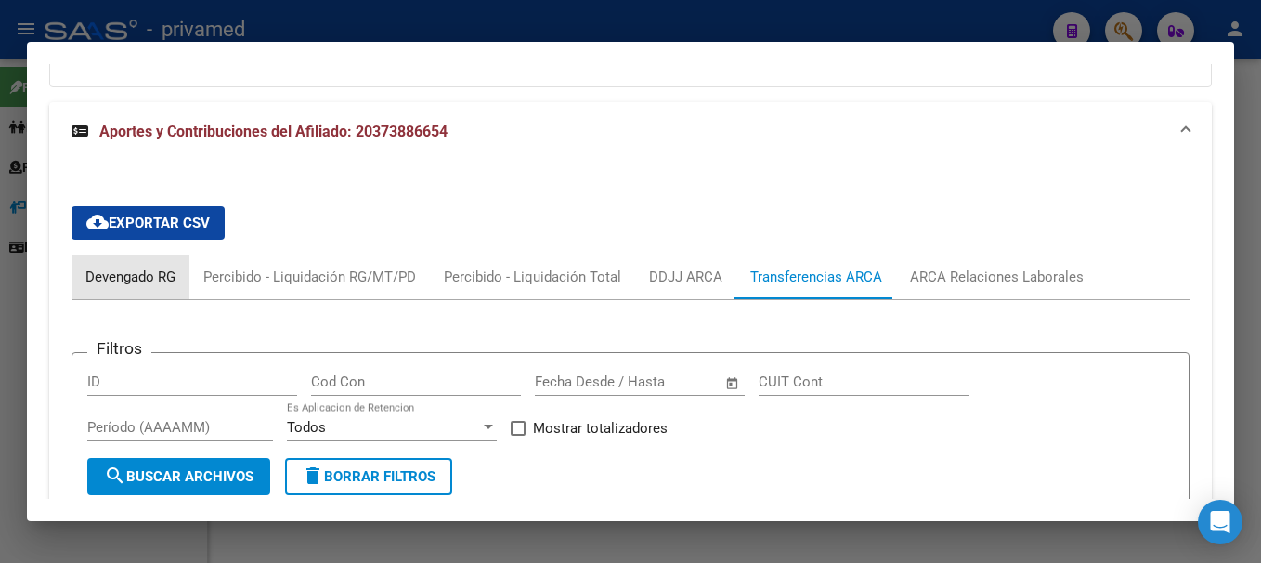
click at [136, 280] on div "Devengado RG" at bounding box center [130, 277] width 90 height 20
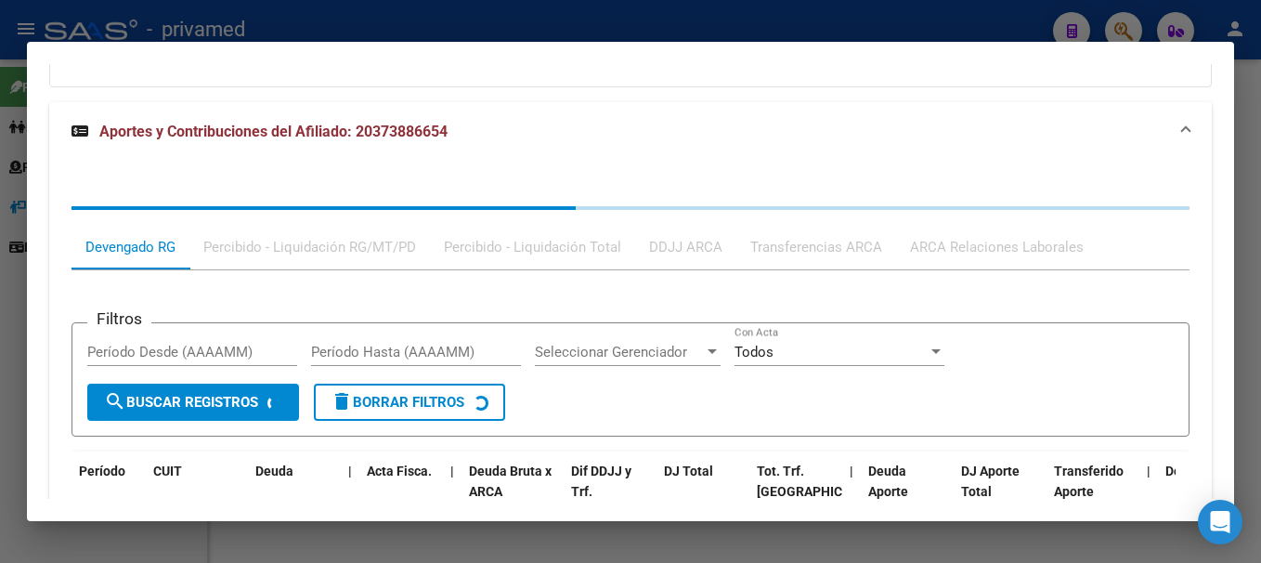
click at [266, 277] on div "Filtros Período Desde (AAAAMM) Período Hasta (AAAAMM) Seleccionar Gerenciador S…" at bounding box center [631, 566] width 1118 height 593
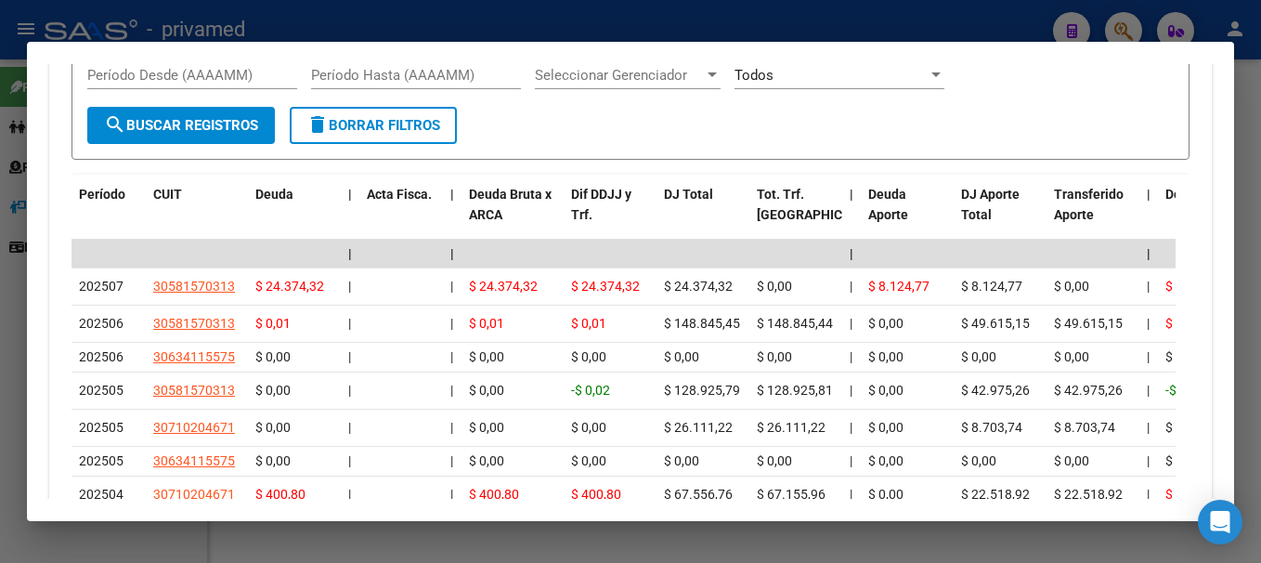
scroll to position [1830, 0]
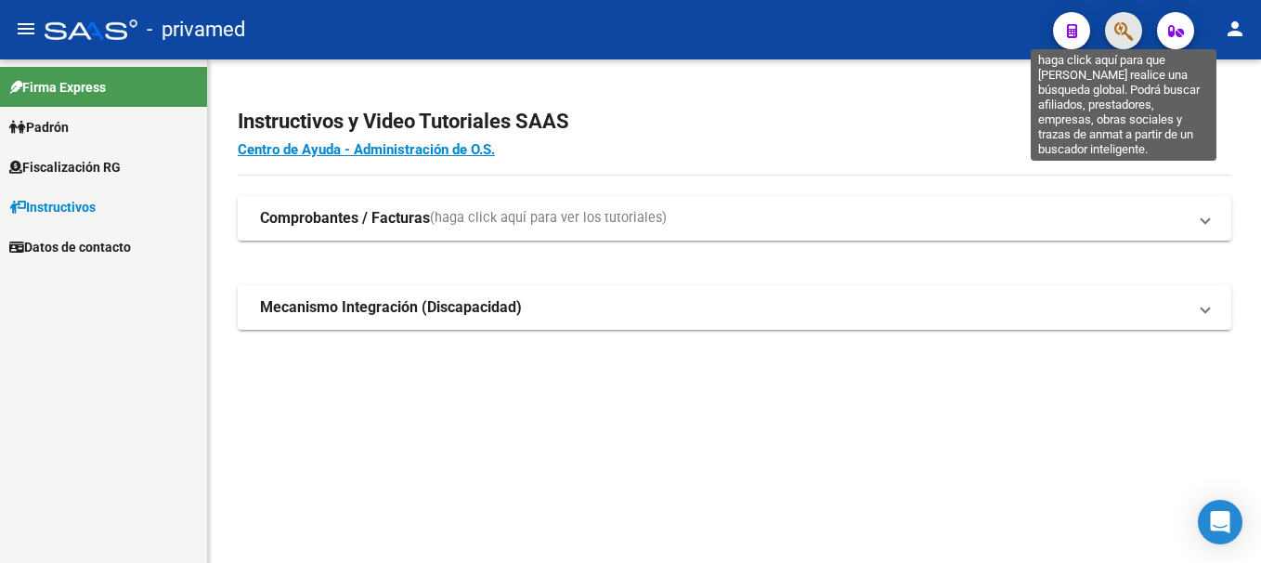
click at [1132, 33] on icon "button" at bounding box center [1123, 30] width 19 height 21
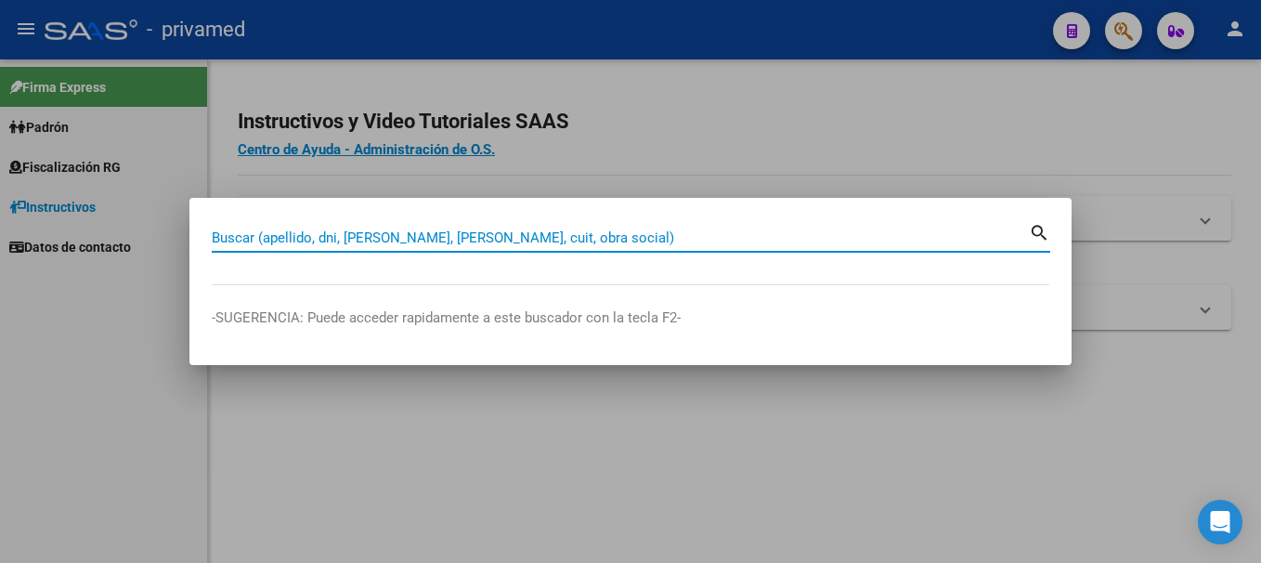
paste input "37388665"
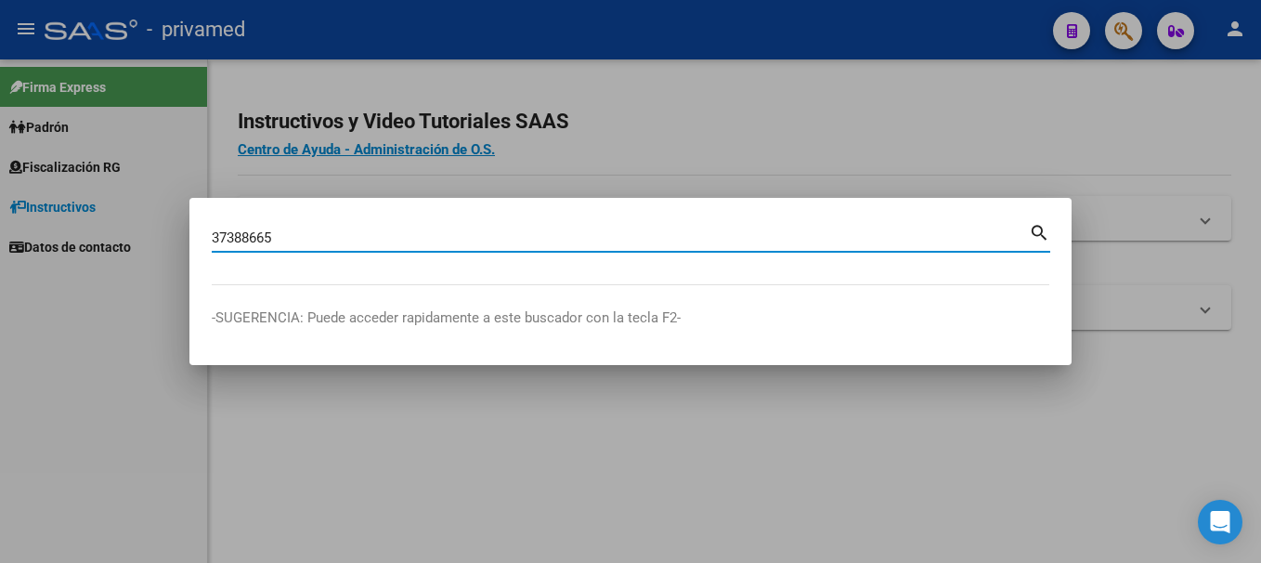
type input "37388665"
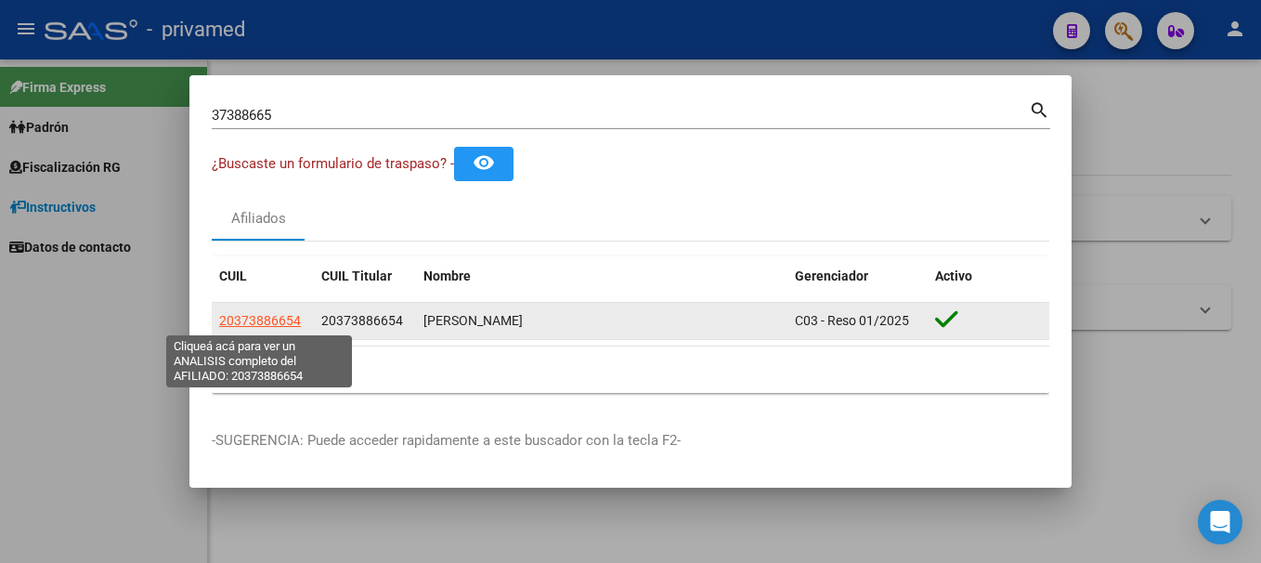
click at [278, 322] on span "20373886654" at bounding box center [260, 320] width 82 height 15
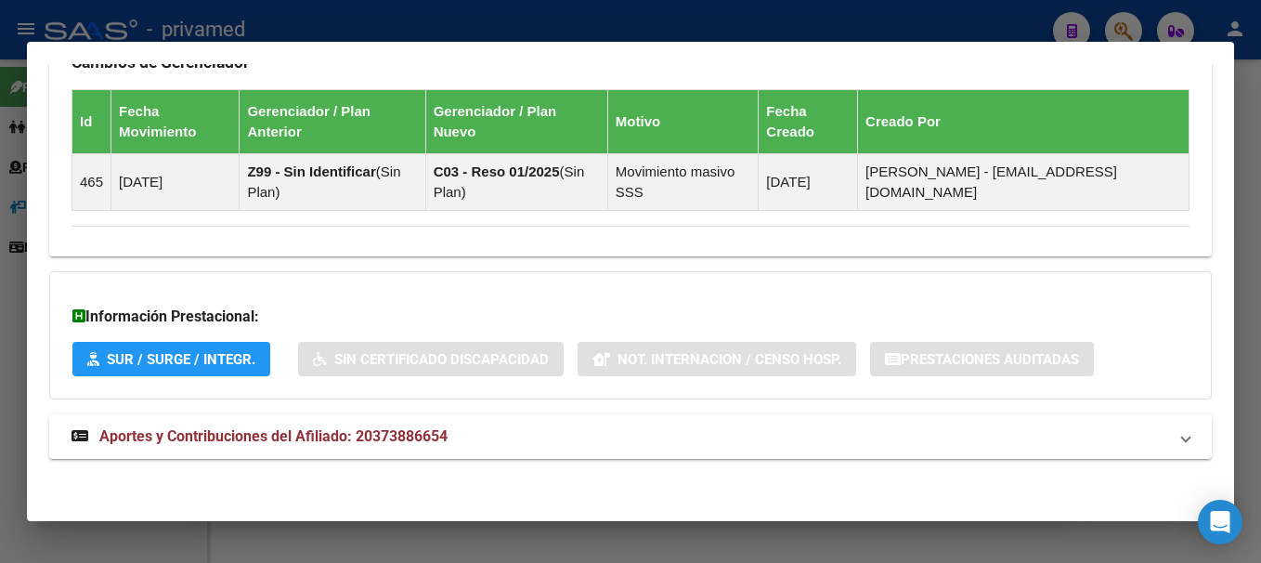
scroll to position [1242, 0]
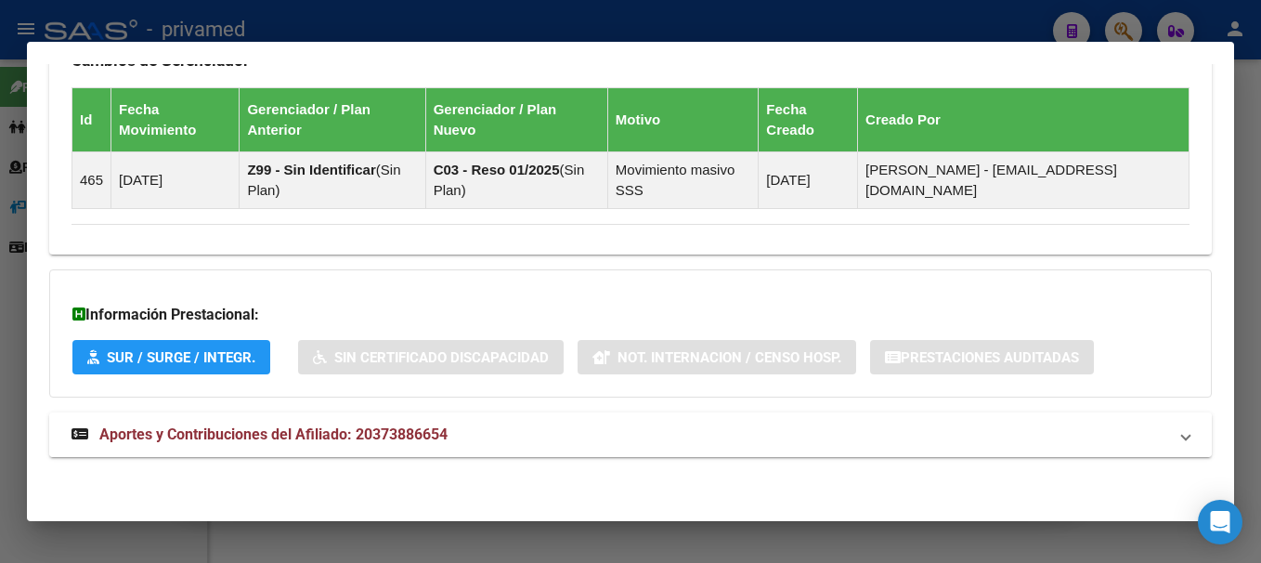
click at [337, 429] on span "Aportes y Contribuciones del Afiliado: 20373886654" at bounding box center [273, 434] width 348 height 18
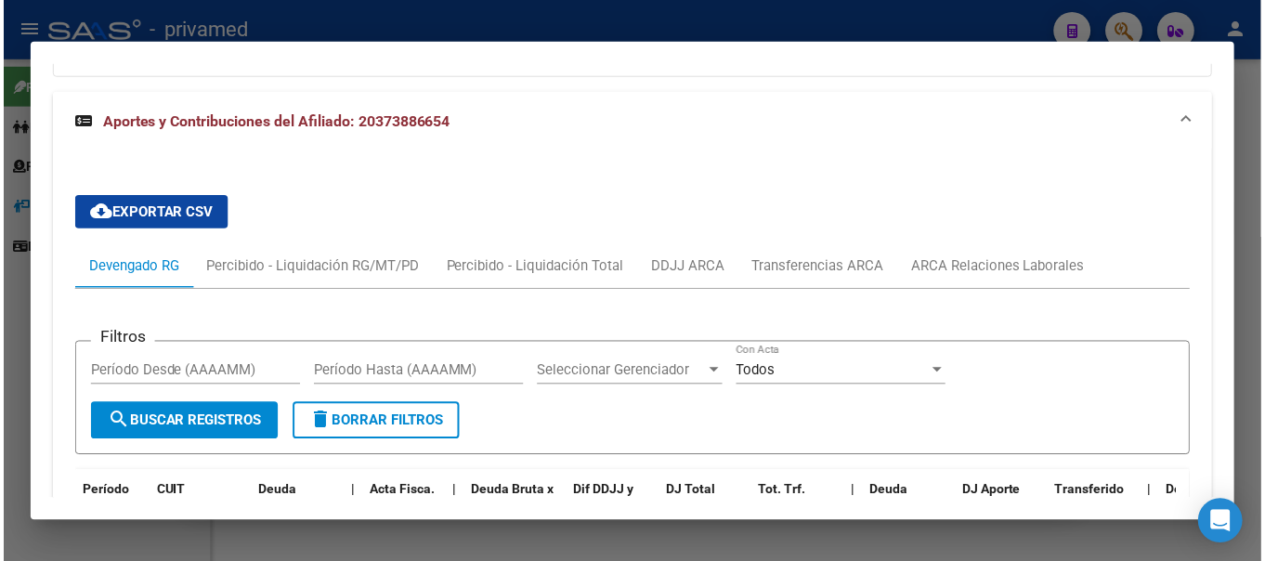
scroll to position [1536, 0]
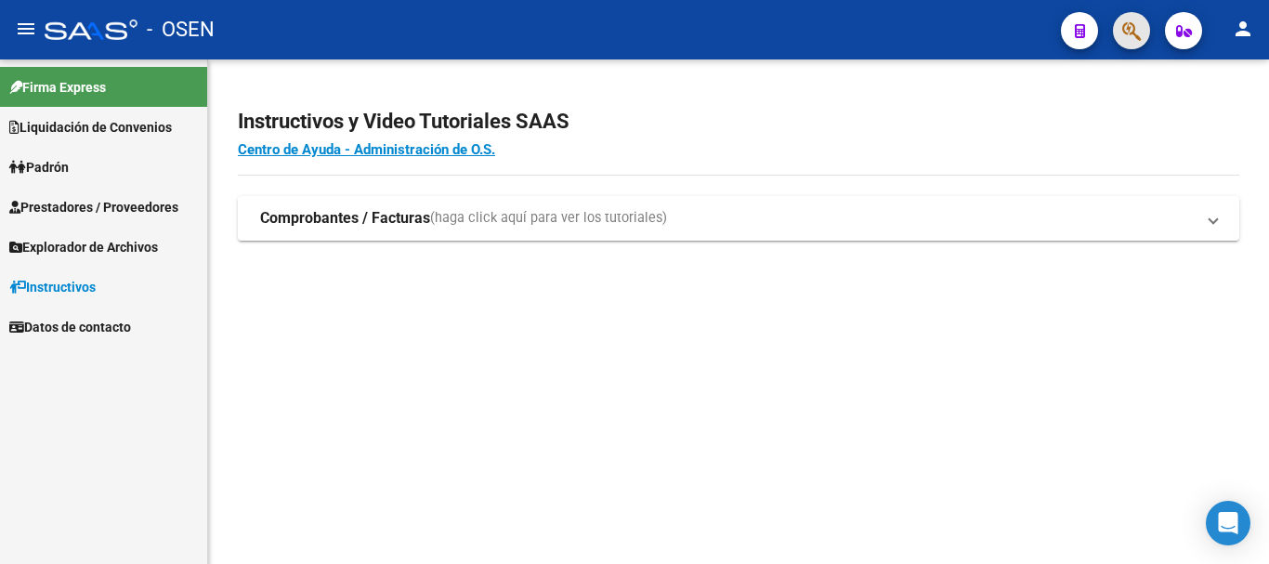
click at [1123, 43] on span "button" at bounding box center [1131, 31] width 19 height 38
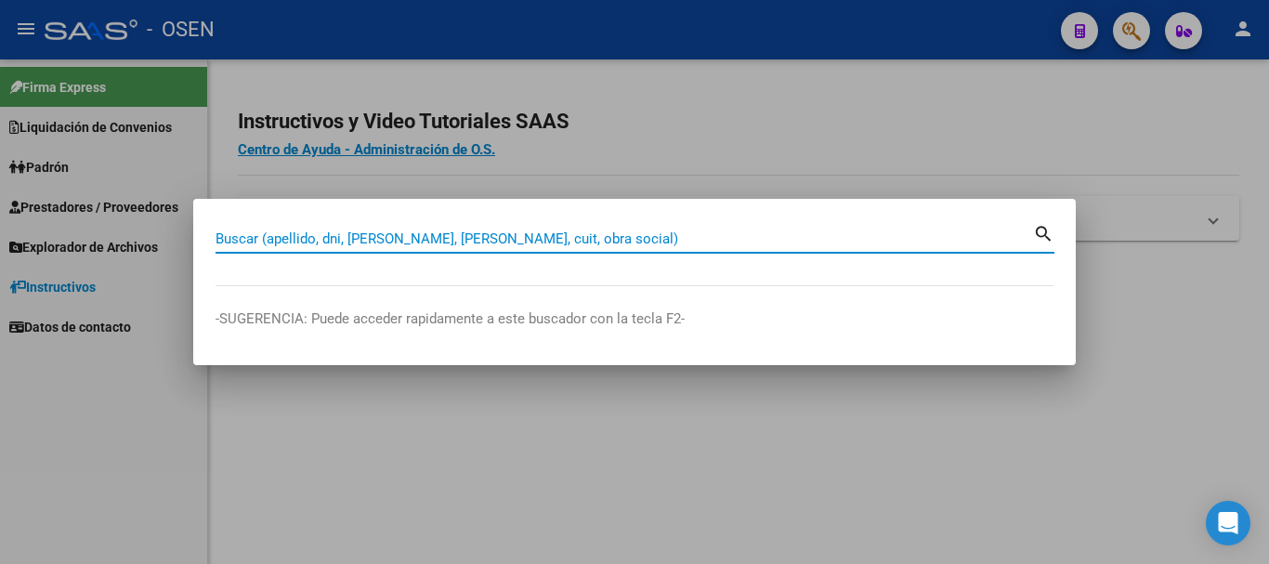
paste input "27186003670"
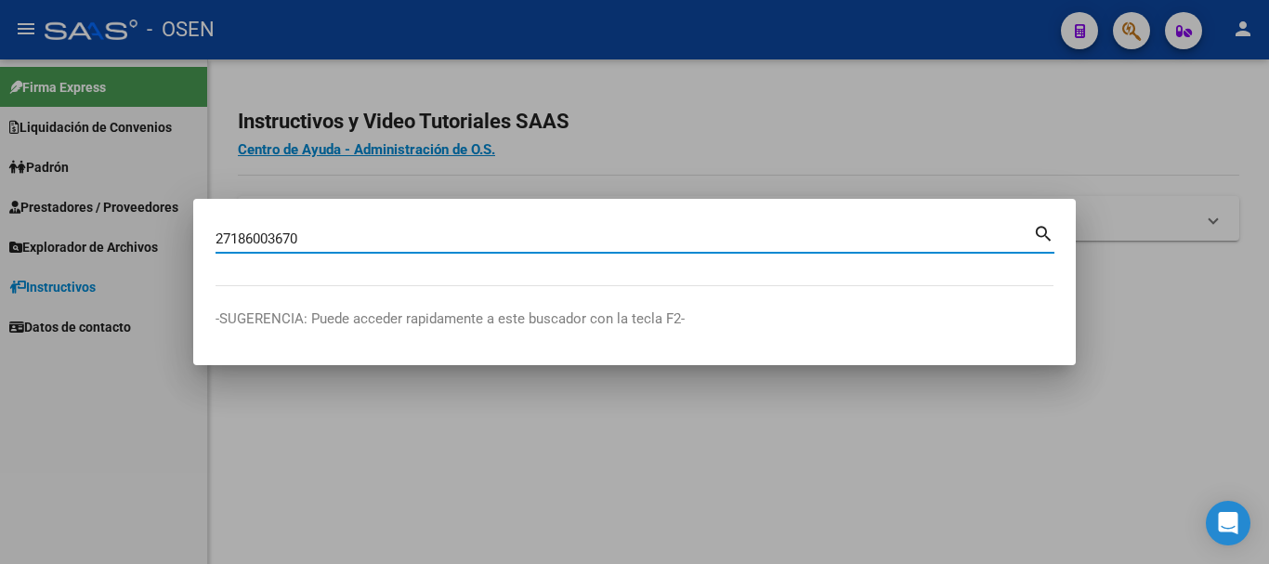
type input "27186003670"
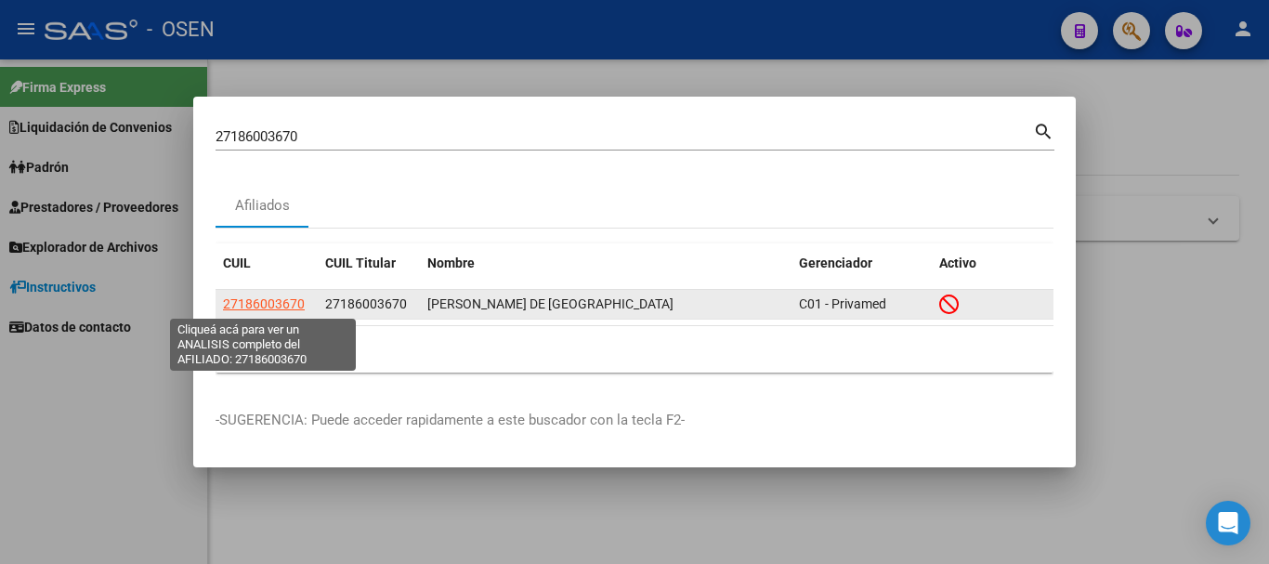
click at [273, 307] on span "27186003670" at bounding box center [264, 303] width 82 height 15
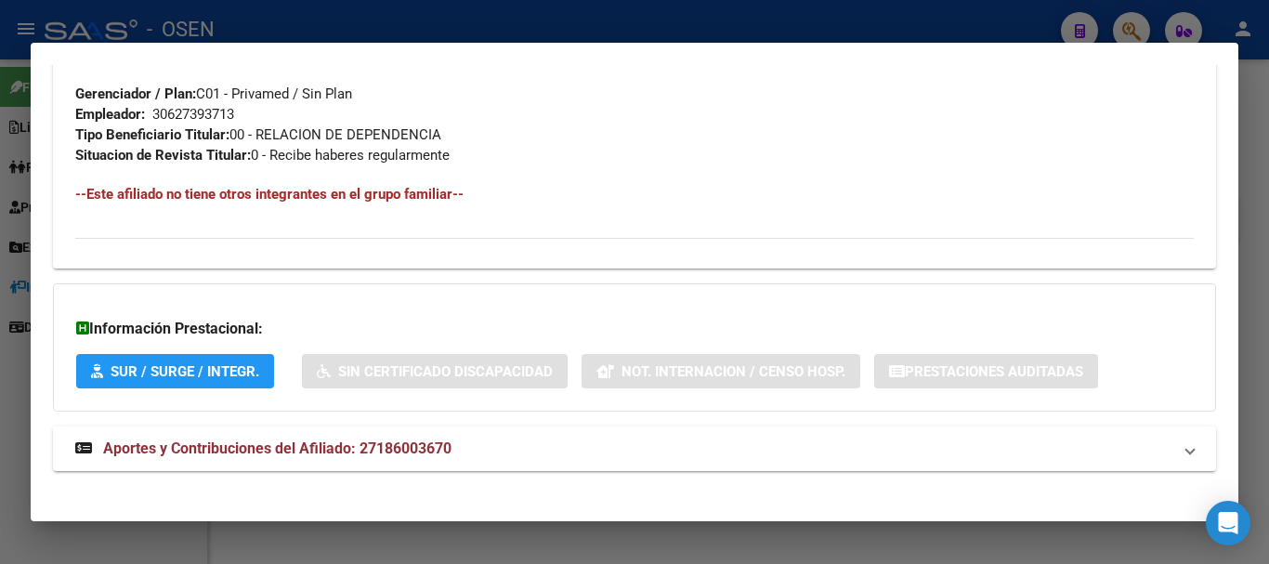
scroll to position [978, 0]
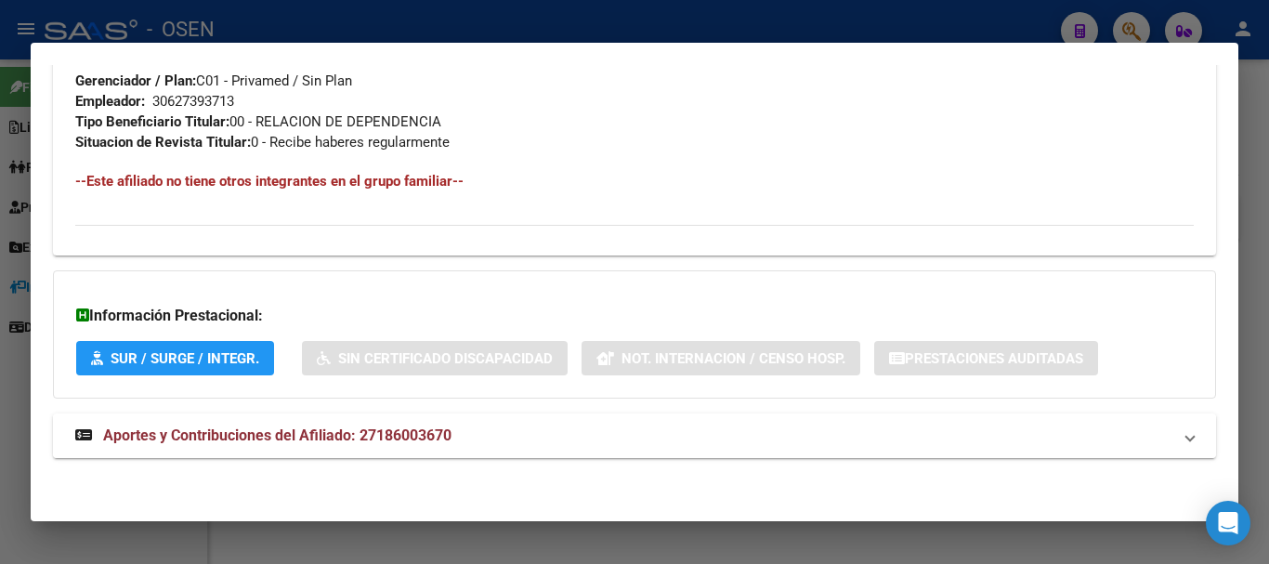
click at [303, 434] on span "Aportes y Contribuciones del Afiliado: 27186003670" at bounding box center [277, 435] width 348 height 18
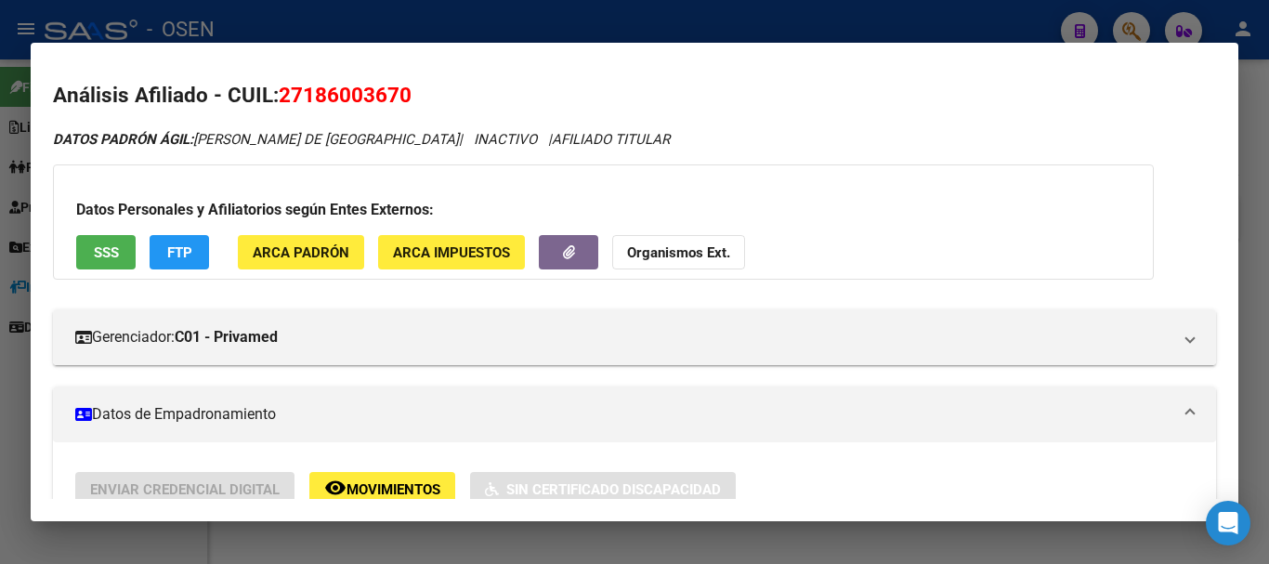
scroll to position [0, 0]
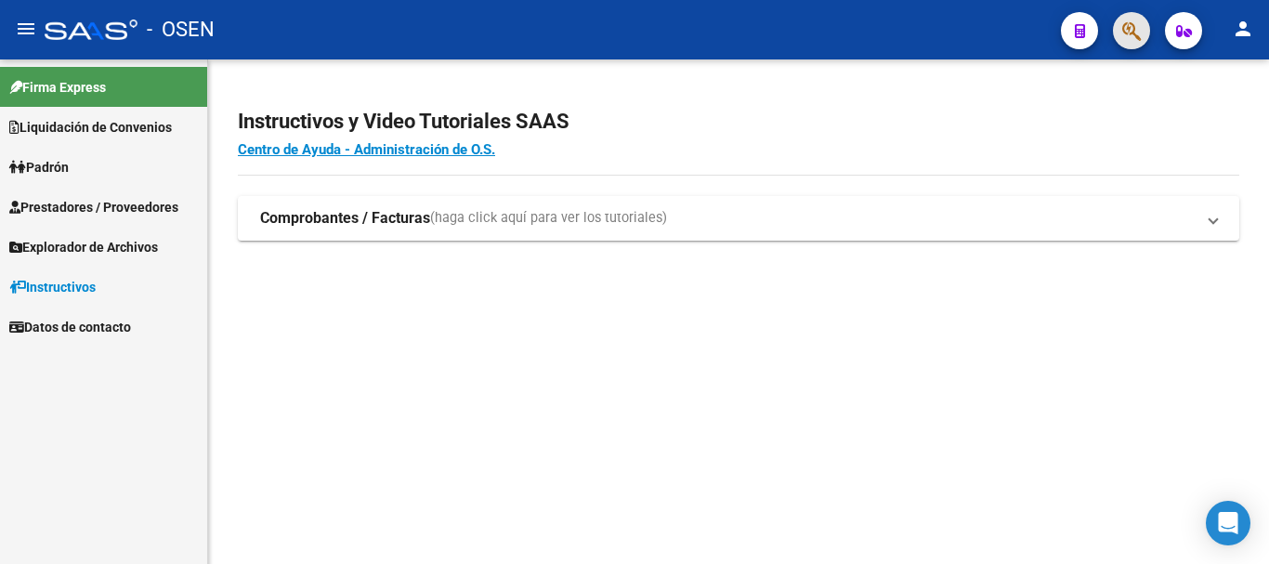
click at [1125, 44] on span "button" at bounding box center [1131, 31] width 19 height 38
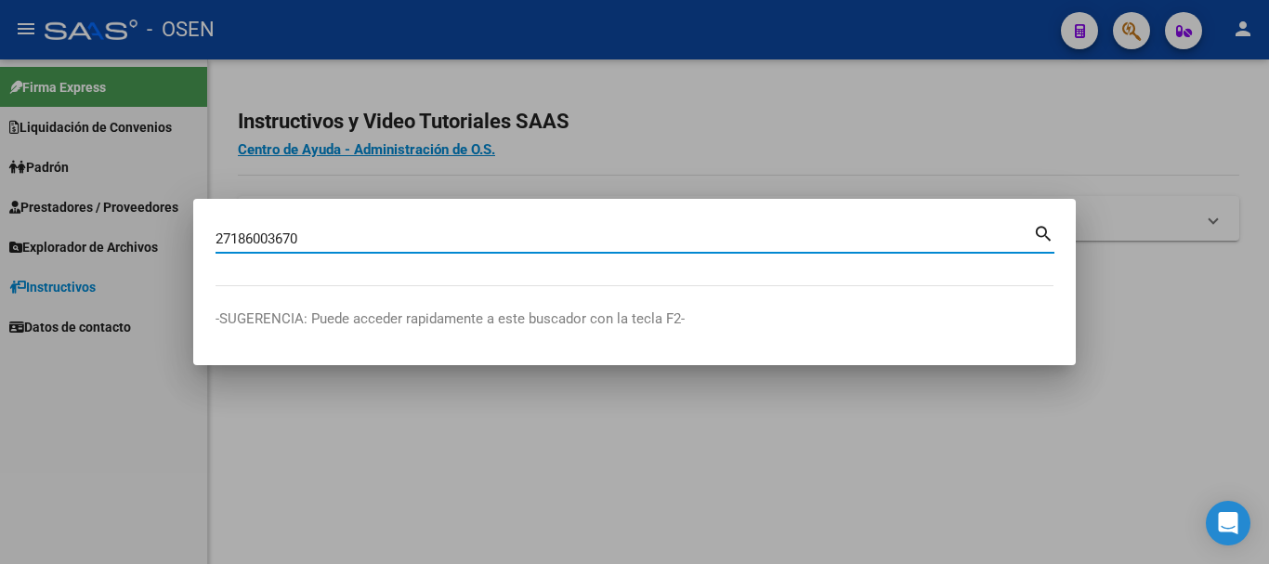
type input "27186003670"
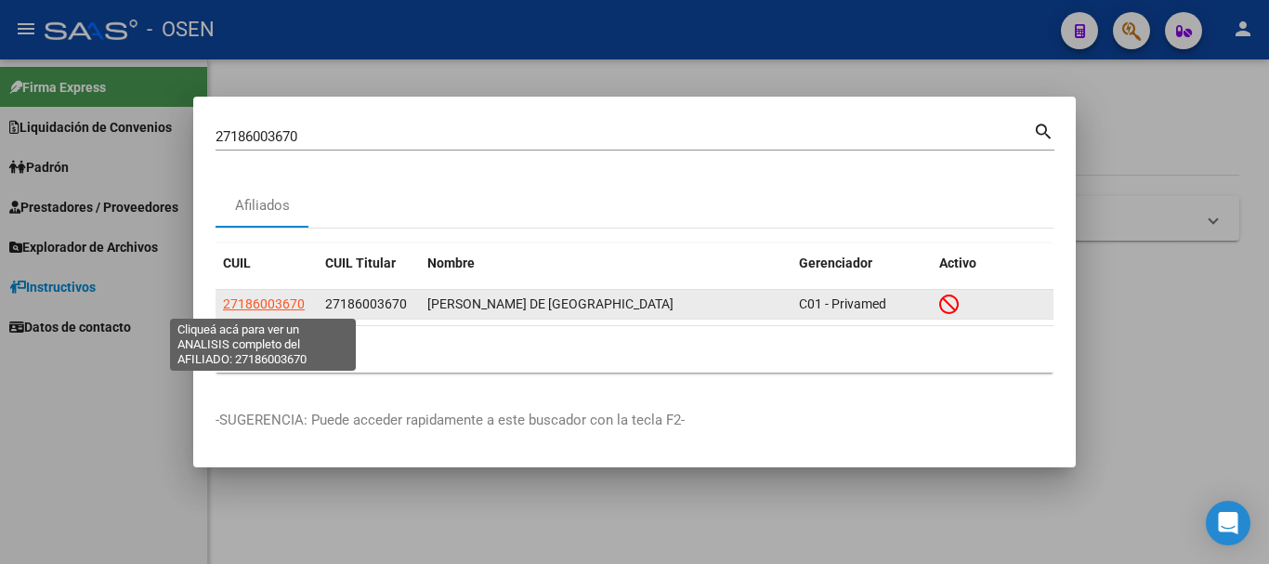
click at [259, 311] on span "27186003670" at bounding box center [264, 303] width 82 height 15
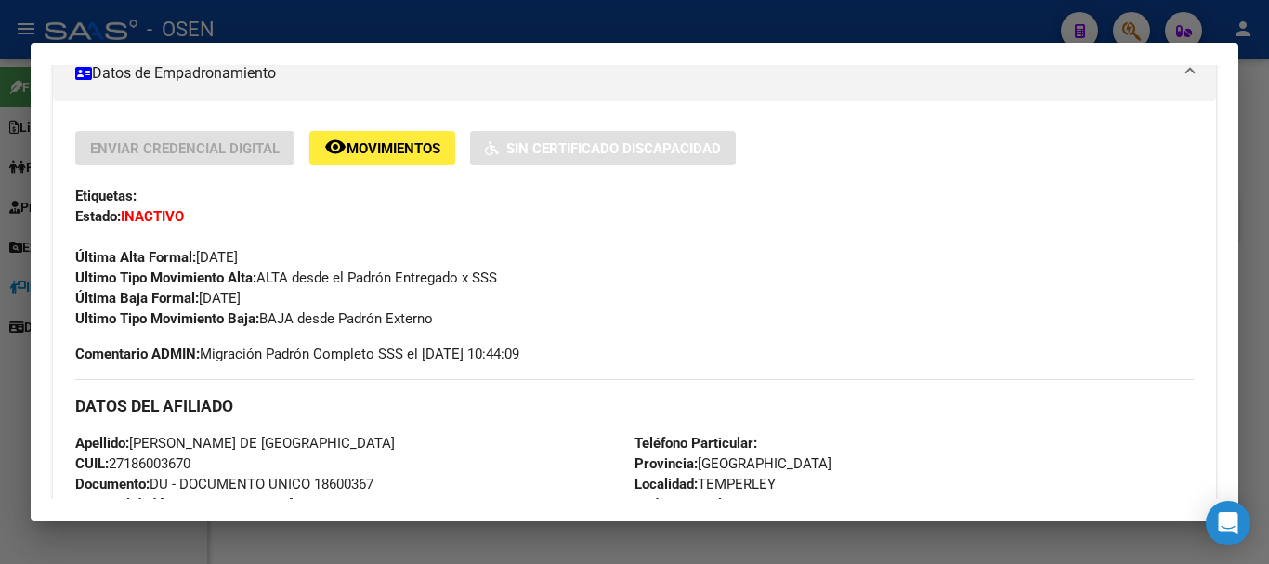
scroll to position [464, 0]
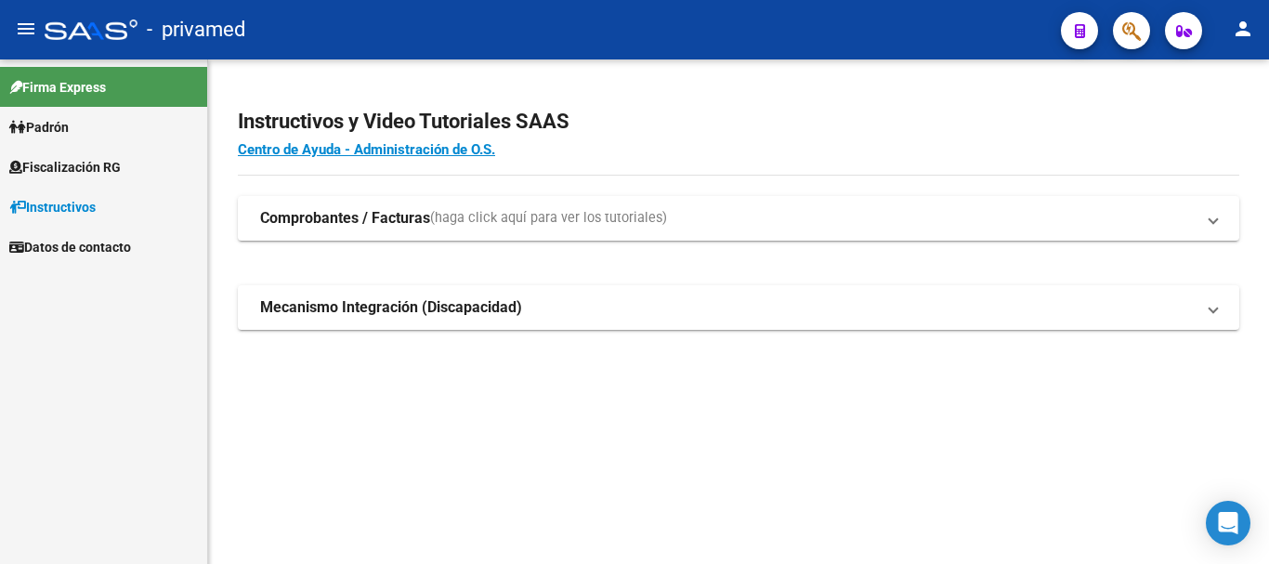
click at [1116, 46] on div at bounding box center [1124, 30] width 52 height 38
click at [1122, 43] on span "button" at bounding box center [1131, 31] width 19 height 38
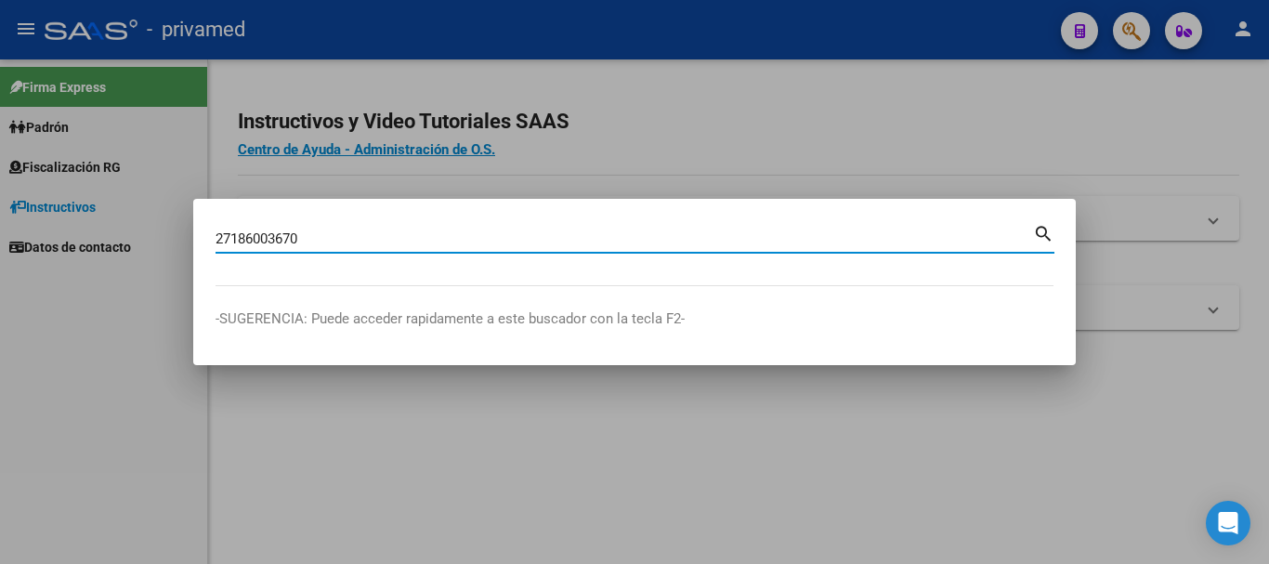
type input "27186003670"
